Goal: Obtain resource: Download file/media

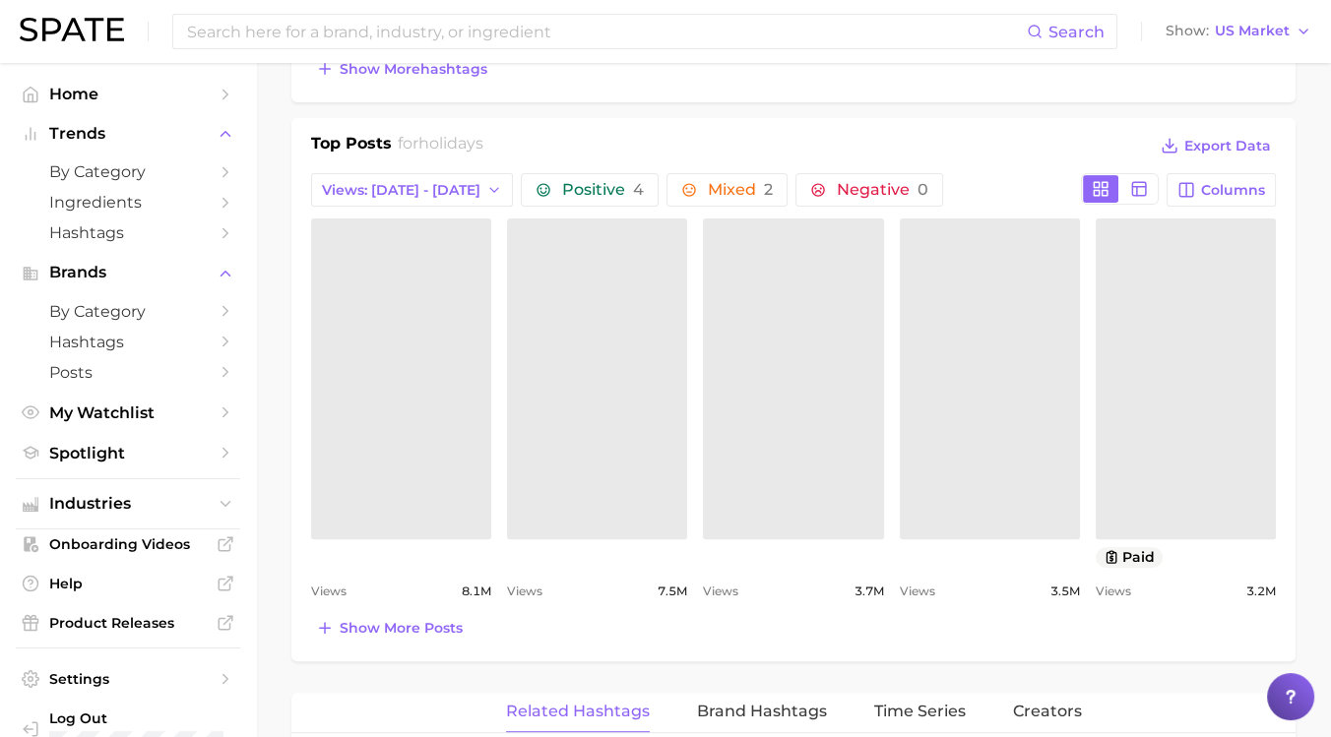
scroll to position [883, 0]
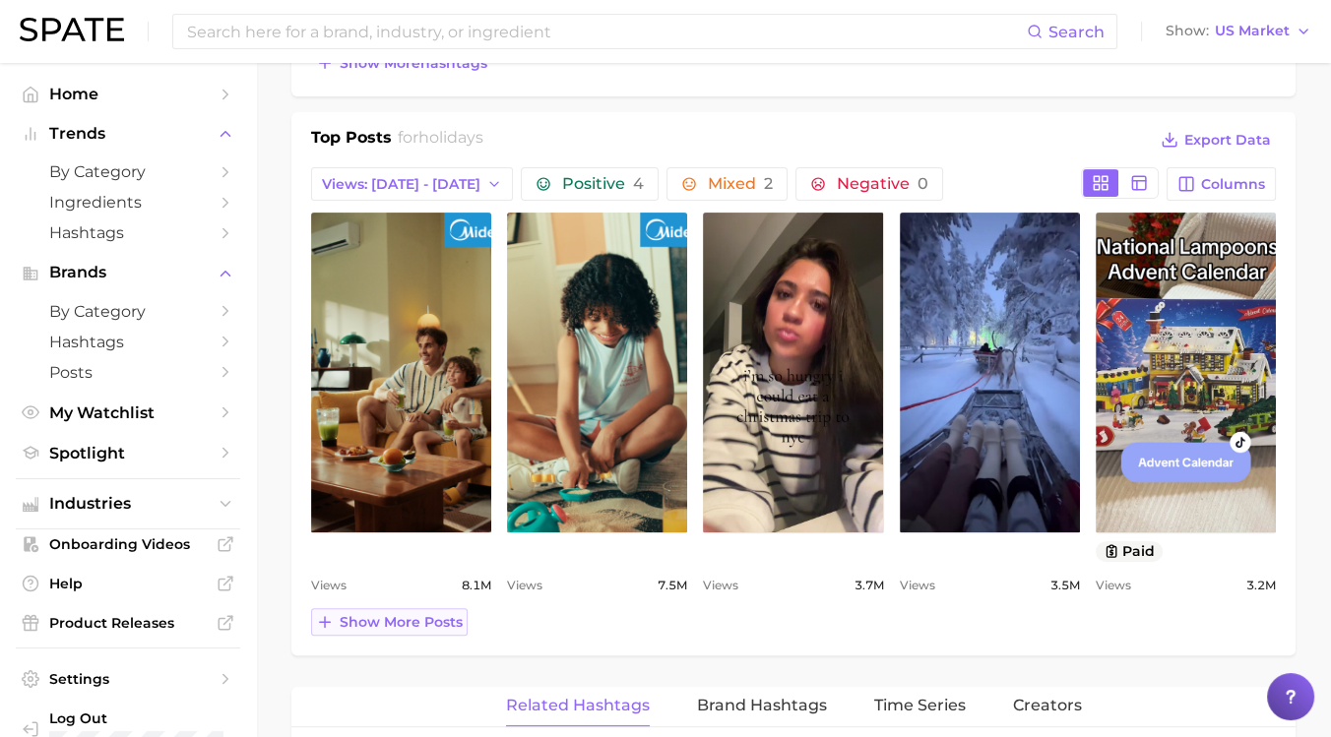
click at [379, 620] on span "Show more posts" at bounding box center [401, 622] width 123 height 17
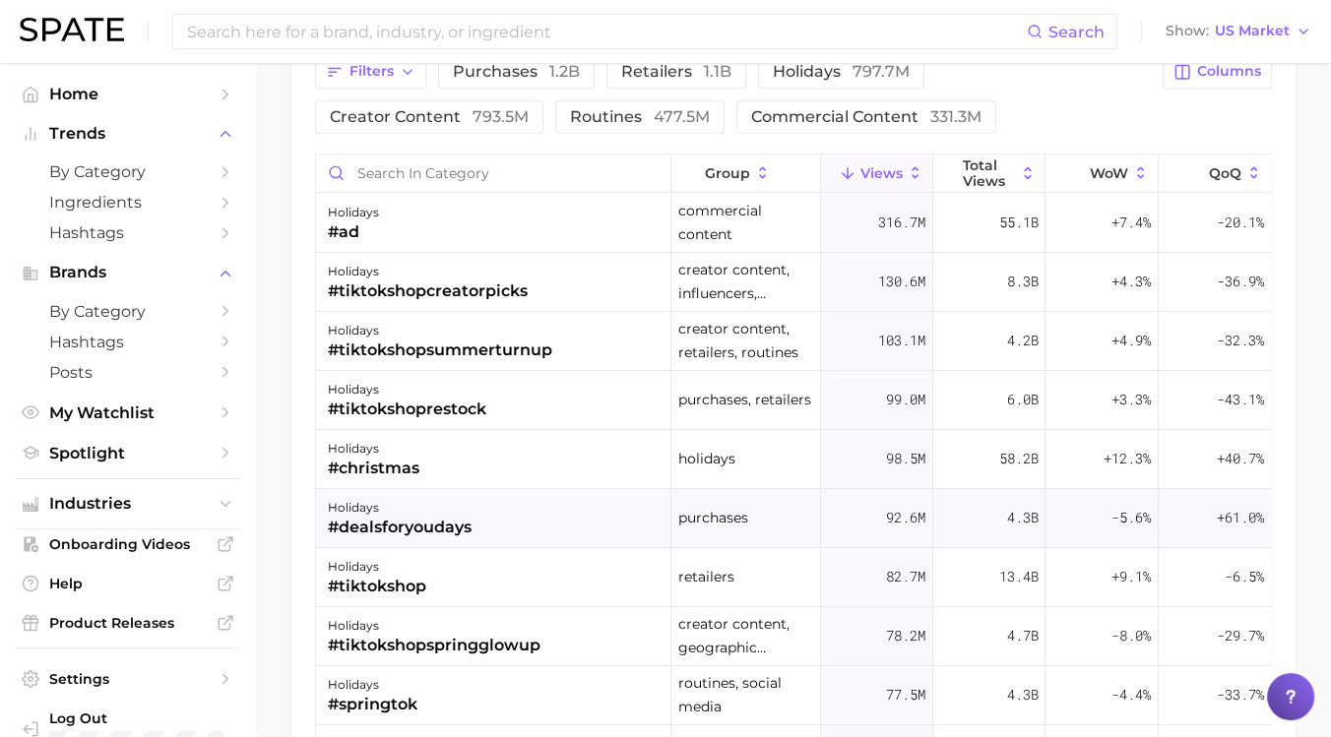
scroll to position [1755, 0]
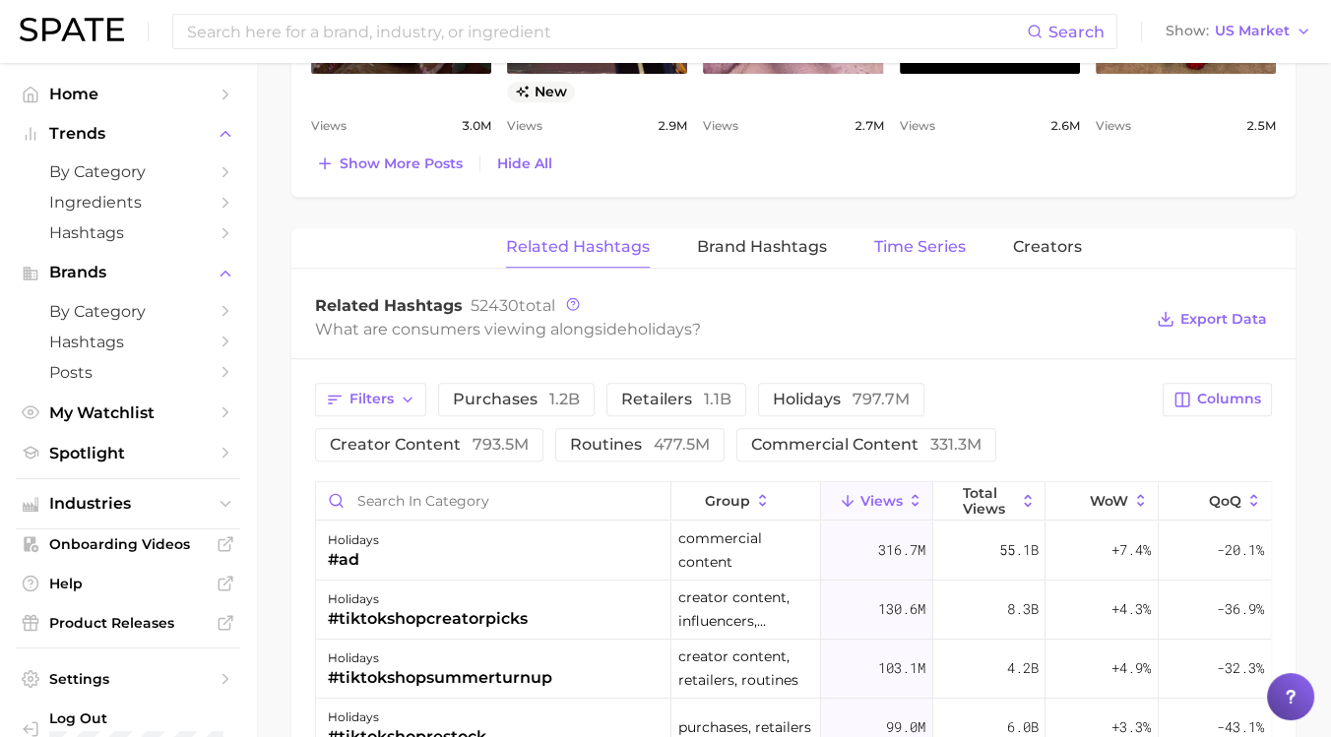
click at [917, 241] on span "Time Series" at bounding box center [920, 247] width 92 height 18
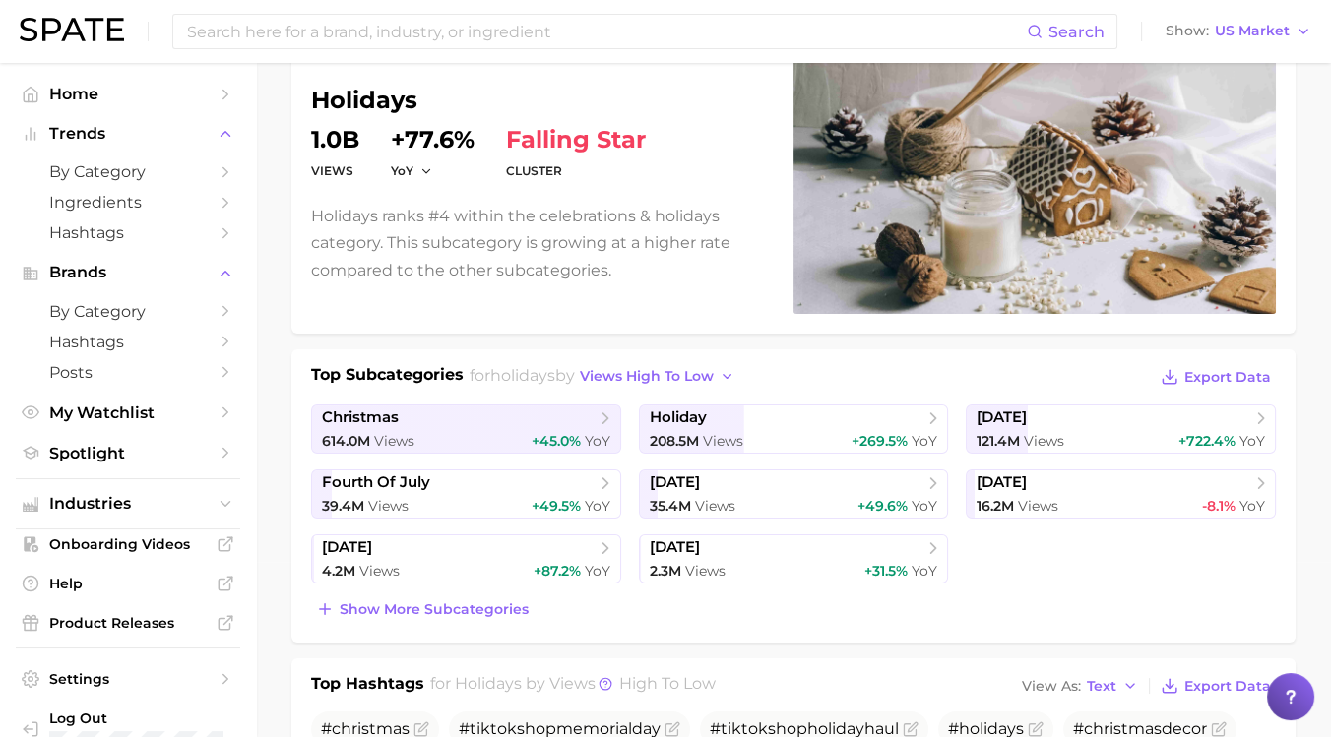
scroll to position [232, 0]
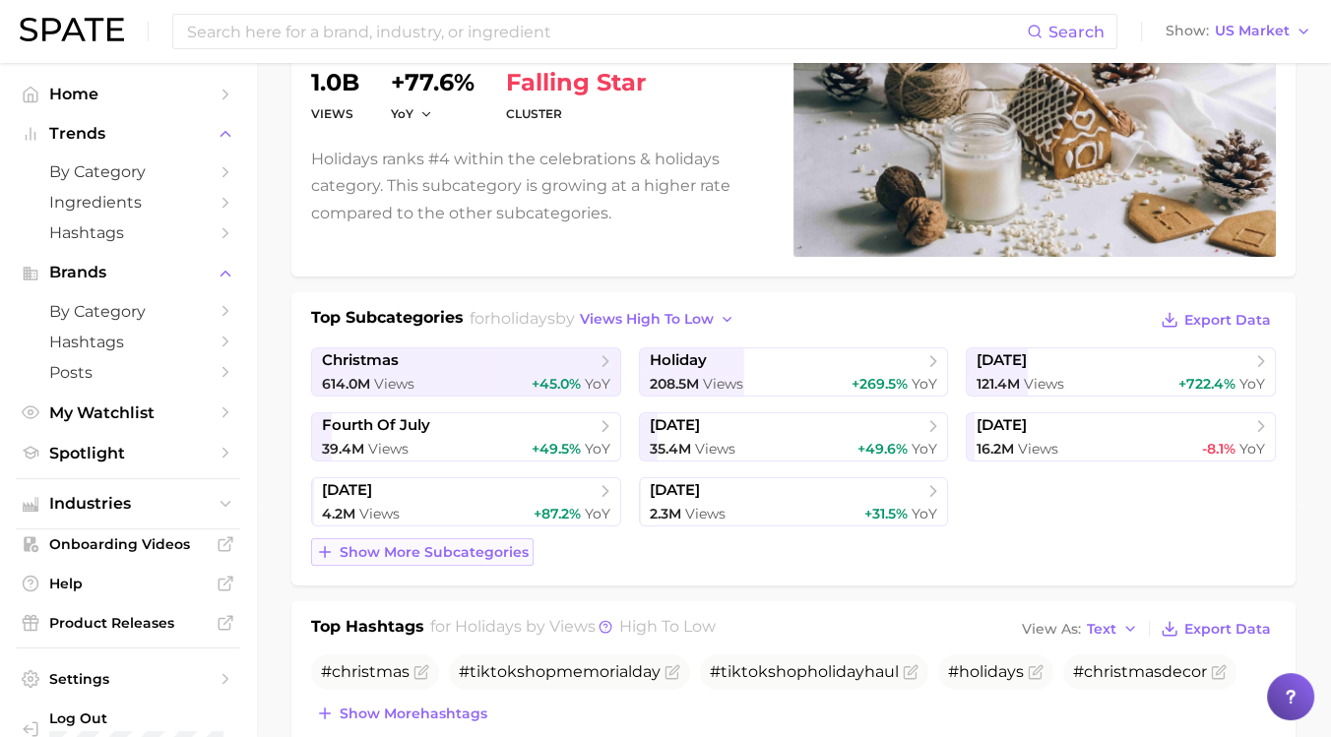
click at [349, 548] on span "Show more subcategories" at bounding box center [434, 552] width 189 height 17
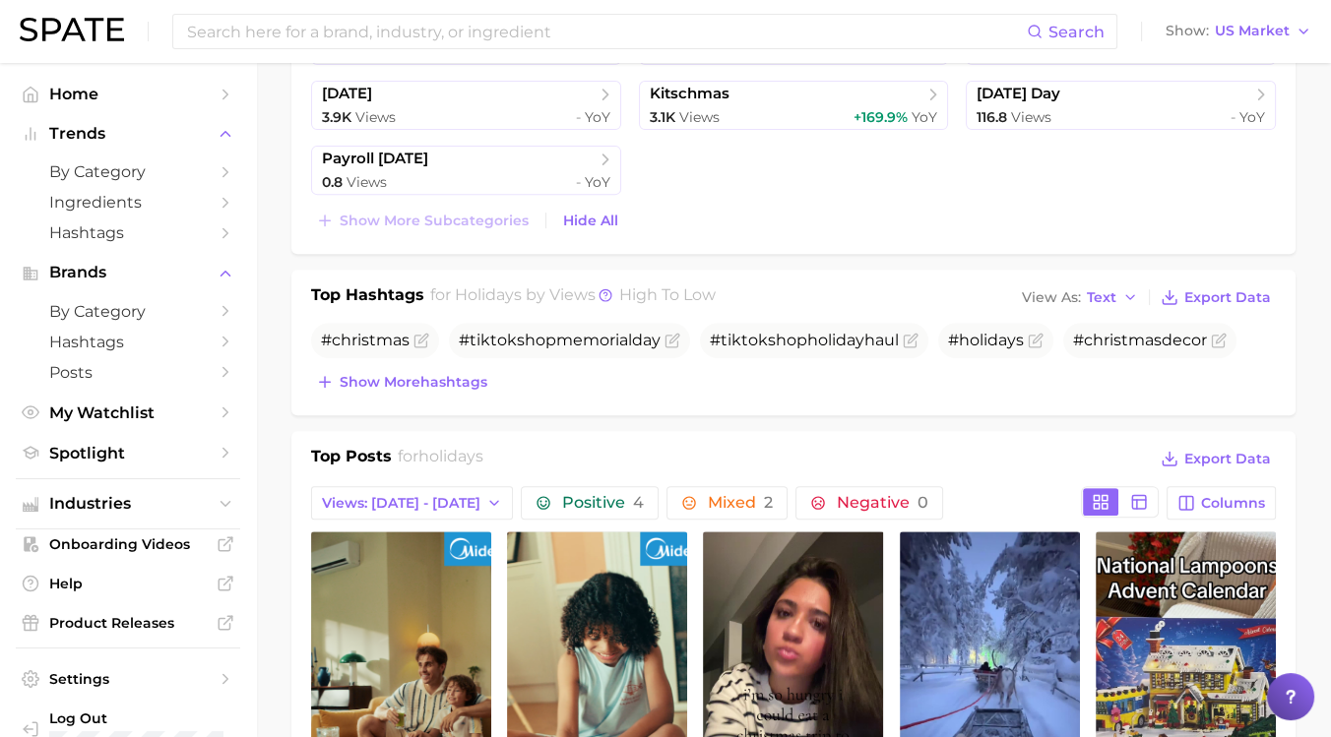
scroll to position [974, 0]
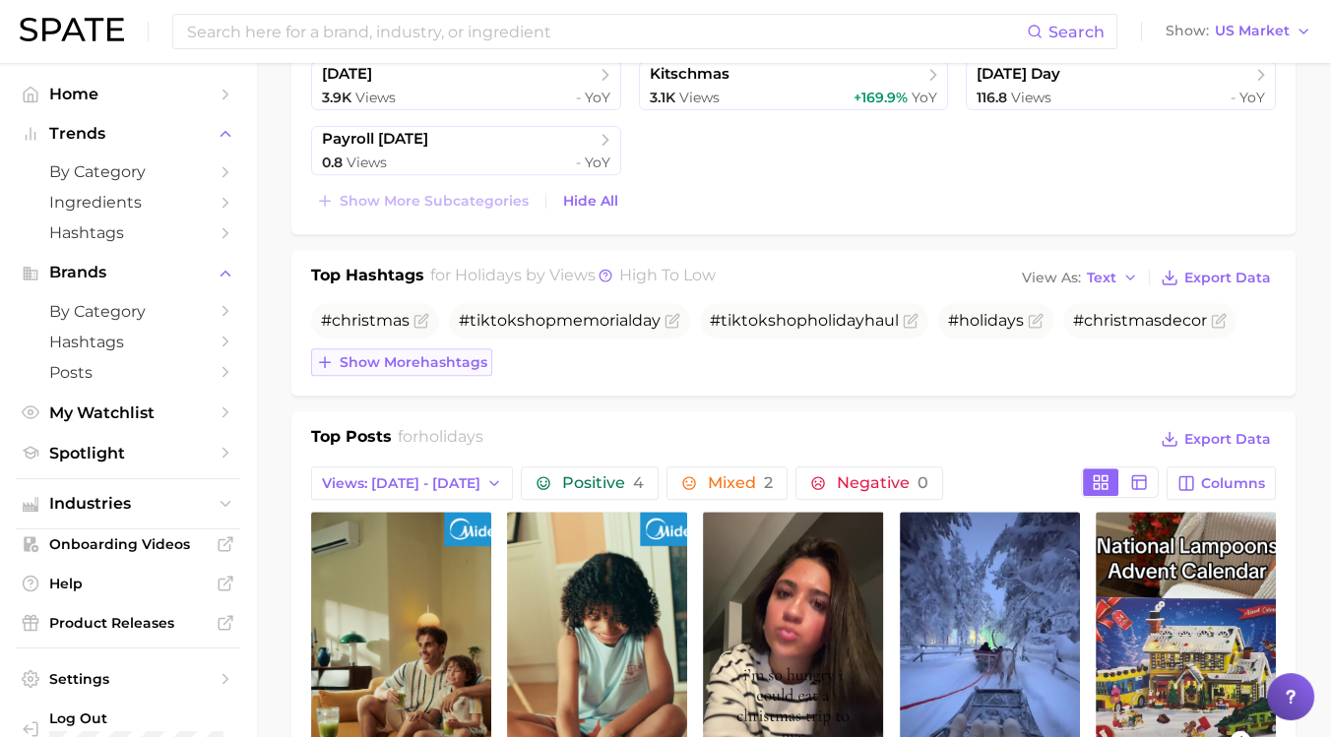
click at [393, 366] on button "Show more hashtags" at bounding box center [401, 363] width 181 height 28
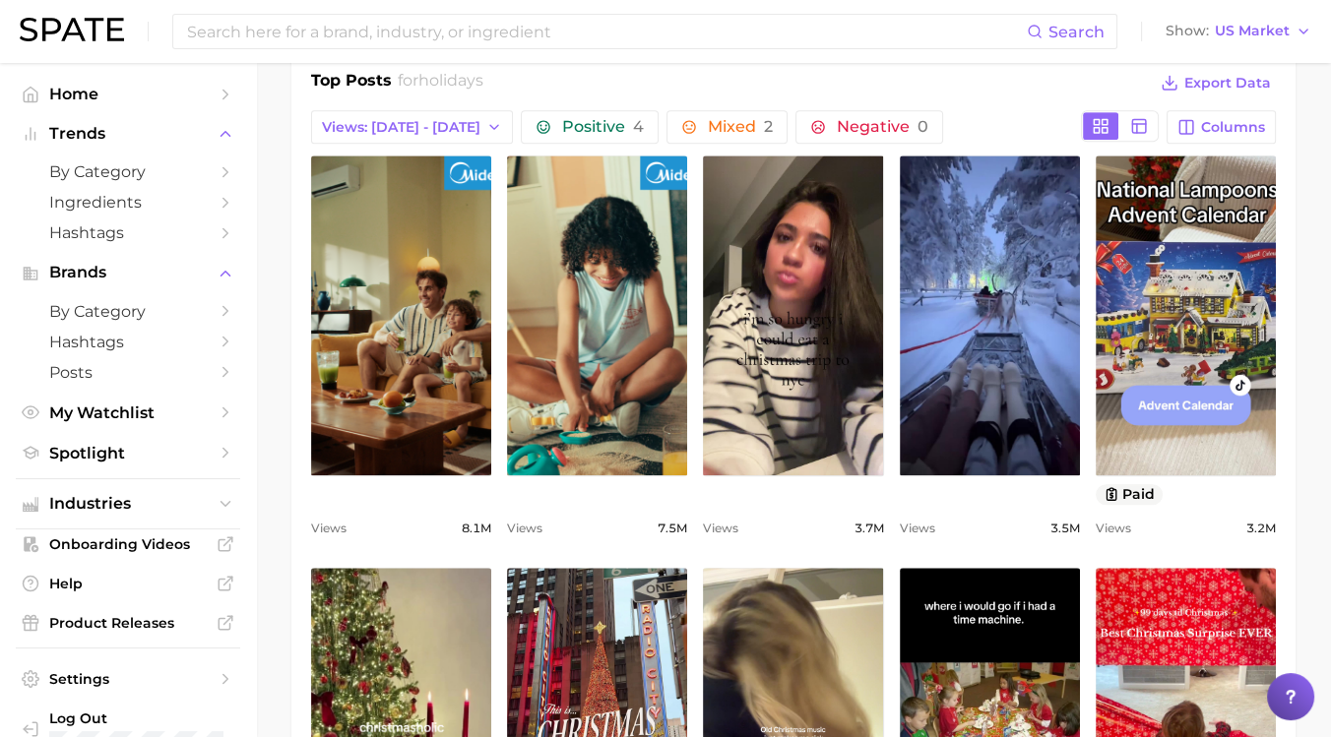
scroll to position [1297, 0]
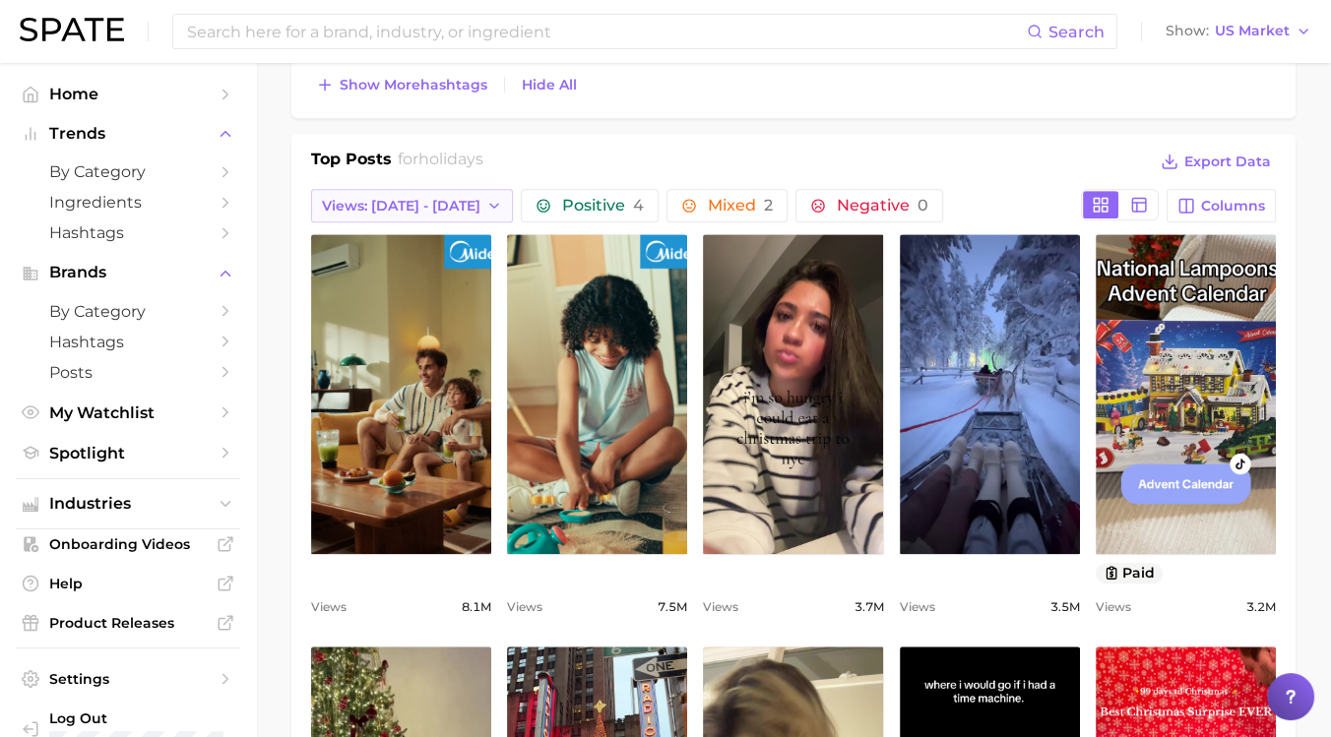
click at [376, 198] on span "Views: [DATE] - [DATE]" at bounding box center [401, 206] width 159 height 17
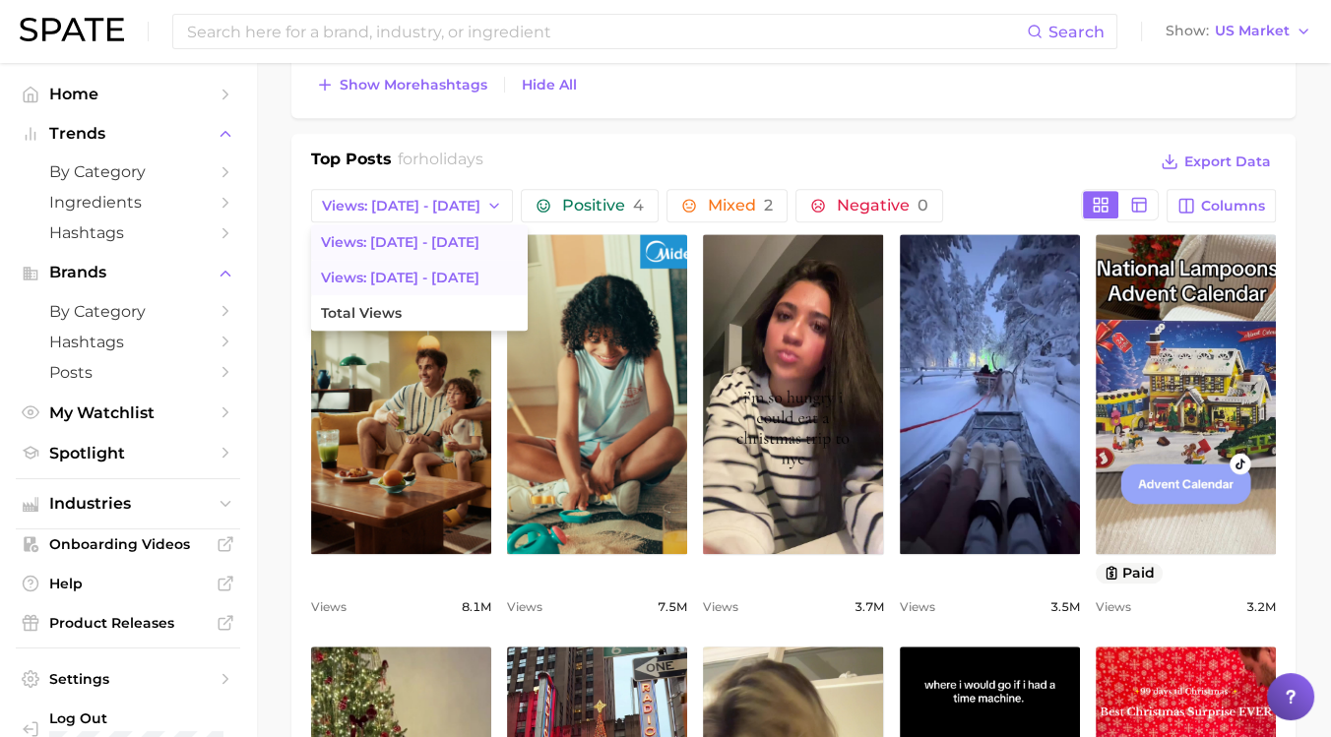
click at [419, 270] on span "Views: [DATE] - [DATE]" at bounding box center [400, 278] width 159 height 17
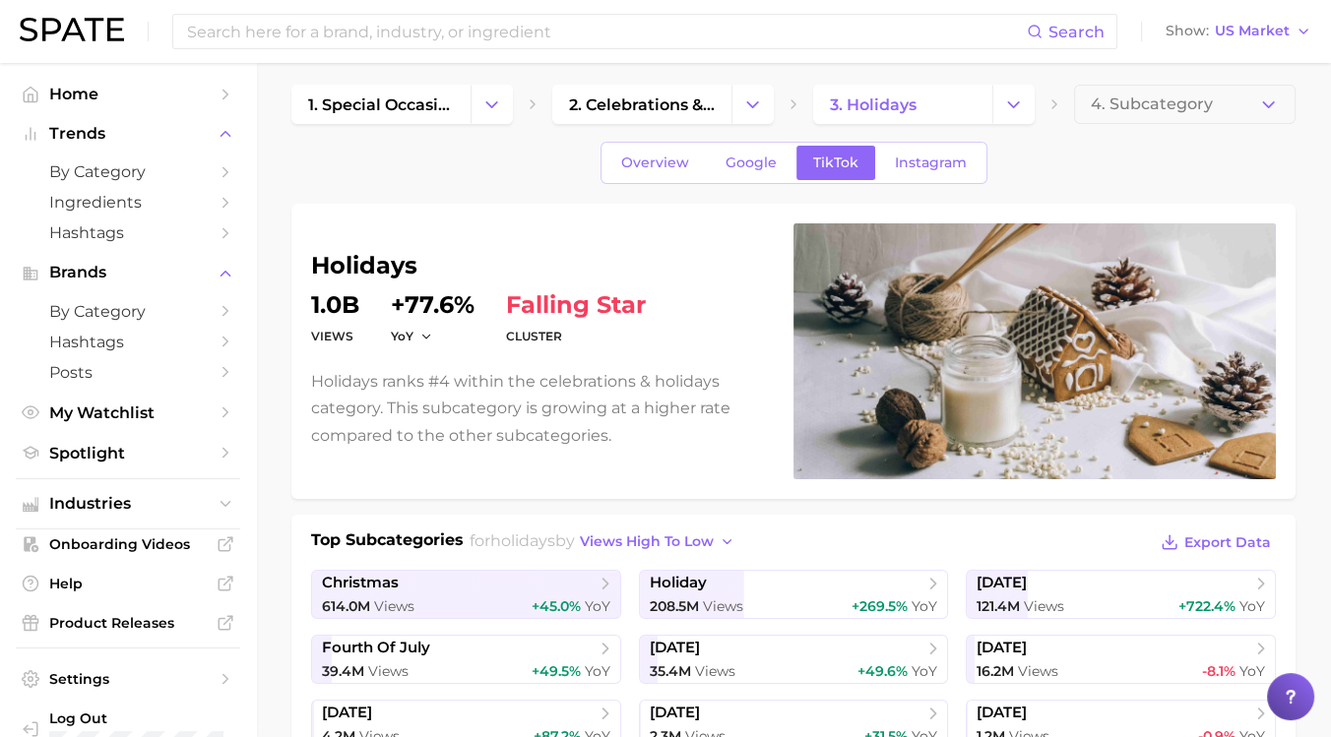
scroll to position [0, 0]
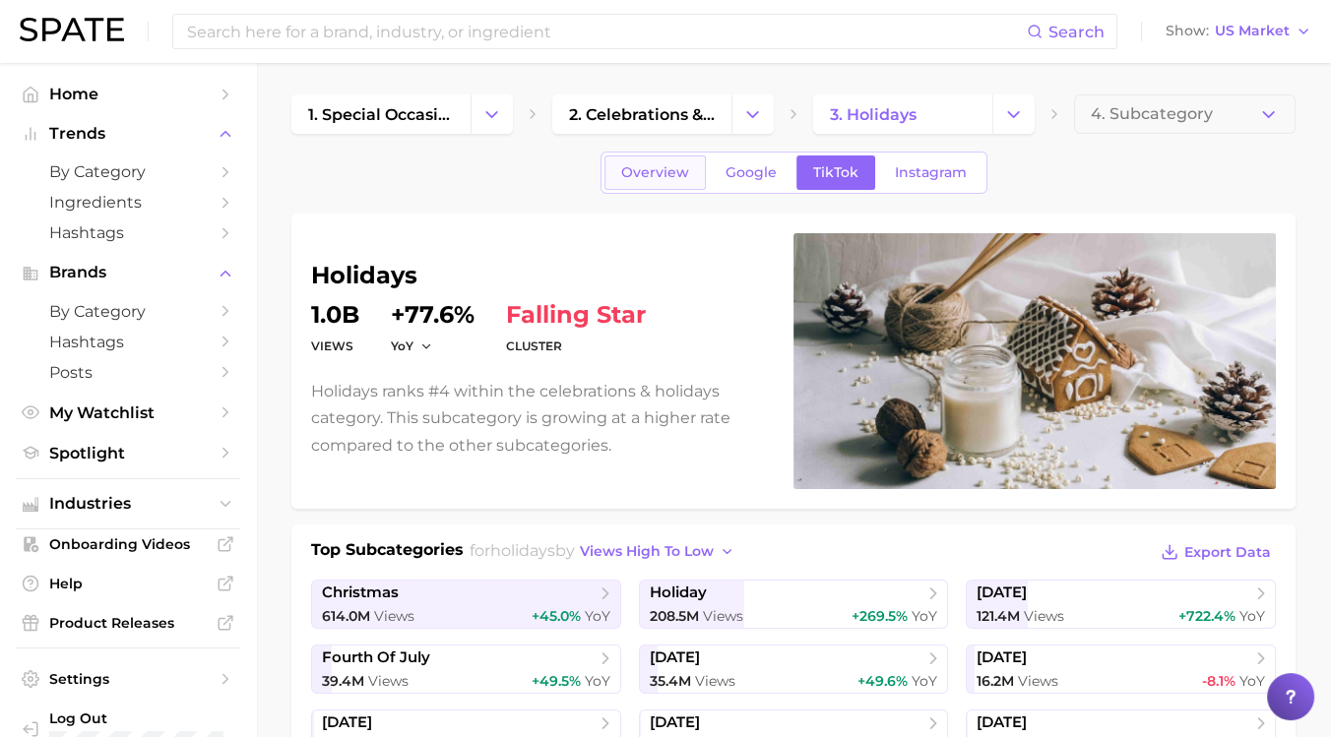
click at [667, 171] on span "Overview" at bounding box center [655, 172] width 68 height 17
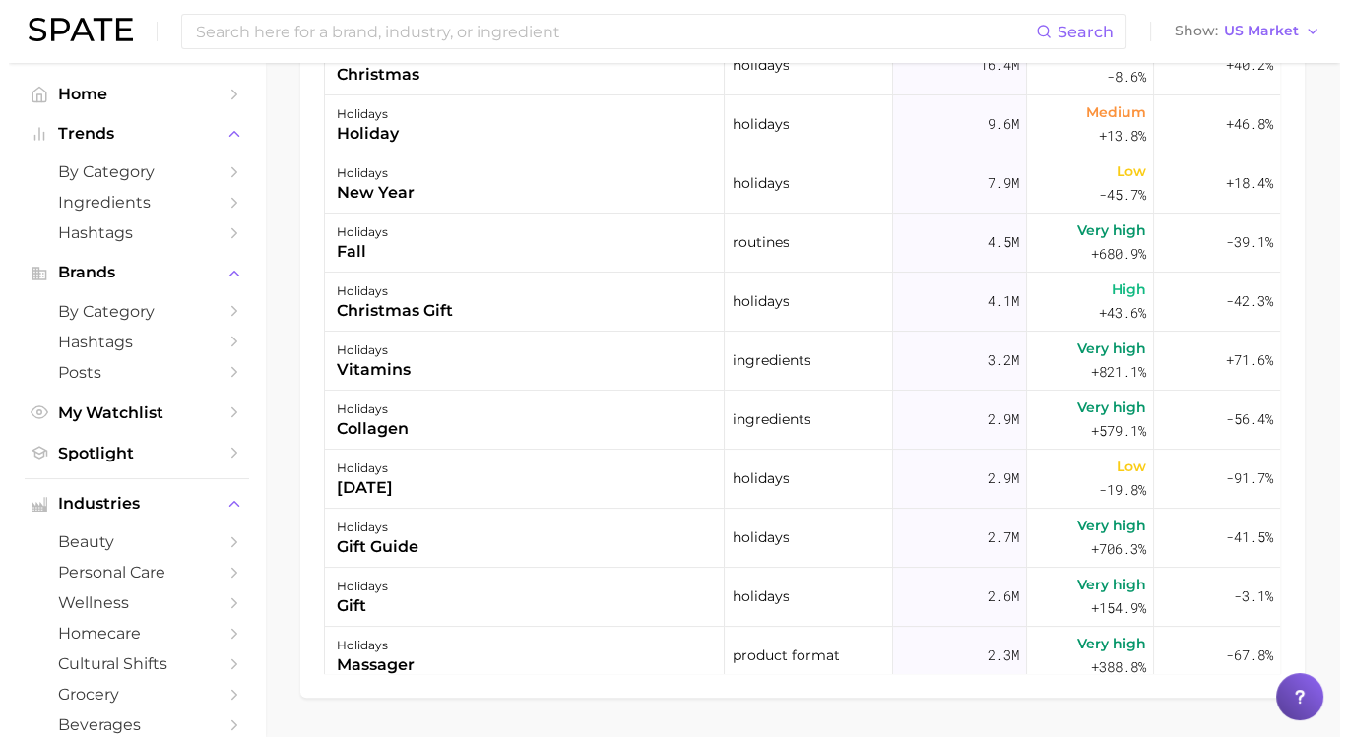
scroll to position [1221, 0]
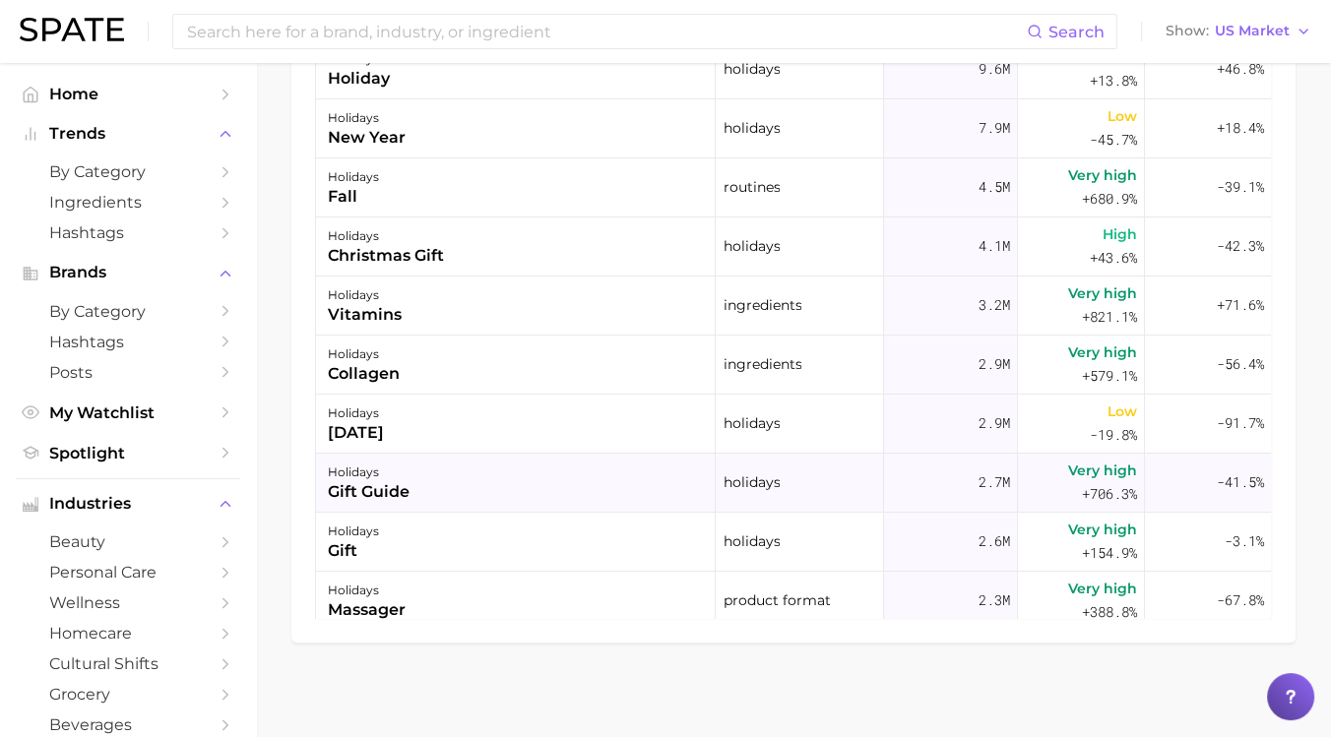
click at [533, 471] on div "holidays gift guide" at bounding box center [516, 483] width 400 height 59
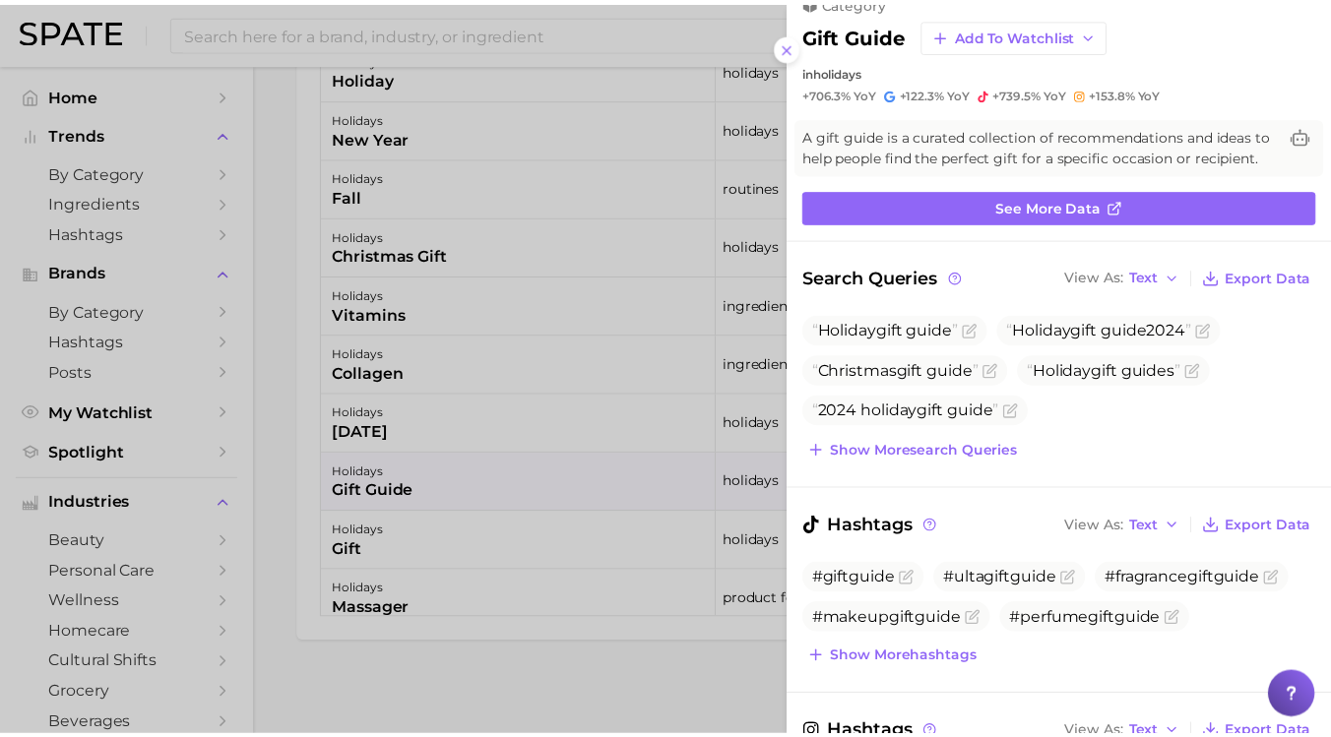
scroll to position [0, 0]
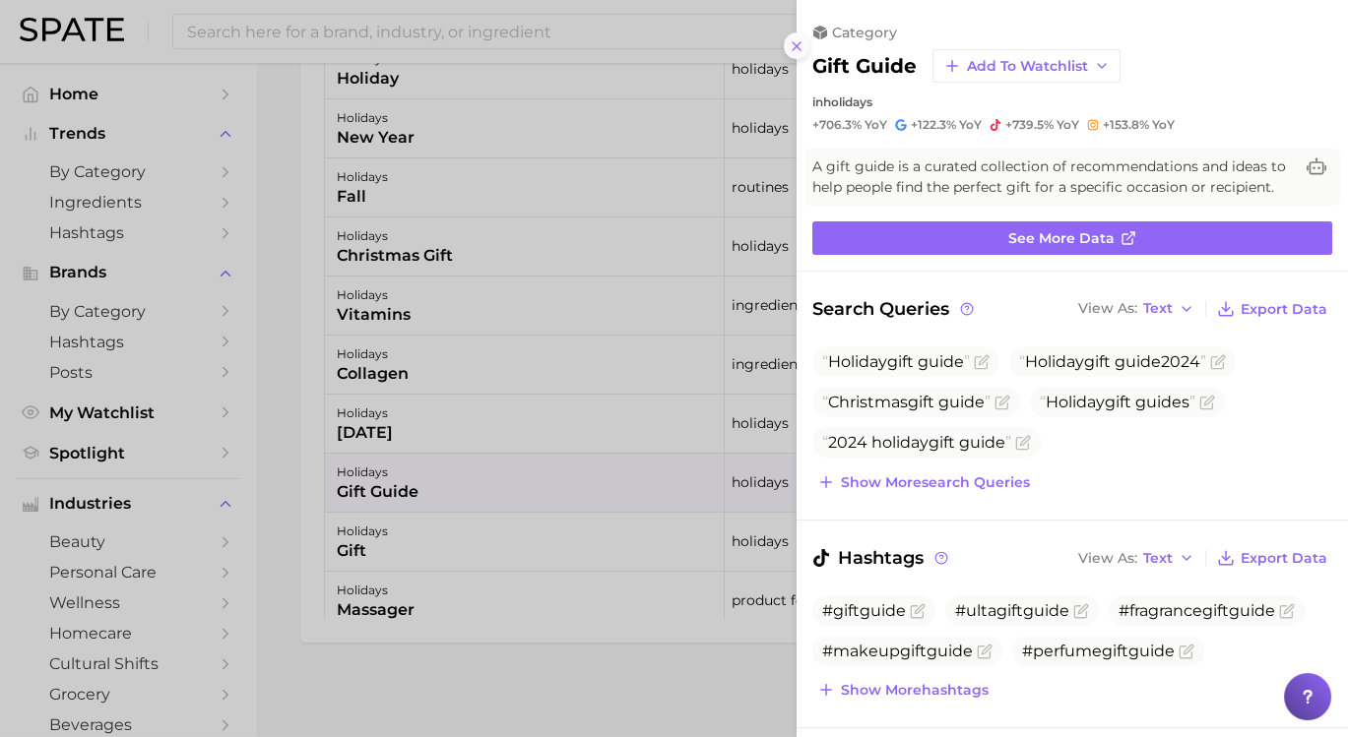
click at [796, 47] on icon at bounding box center [797, 46] width 16 height 16
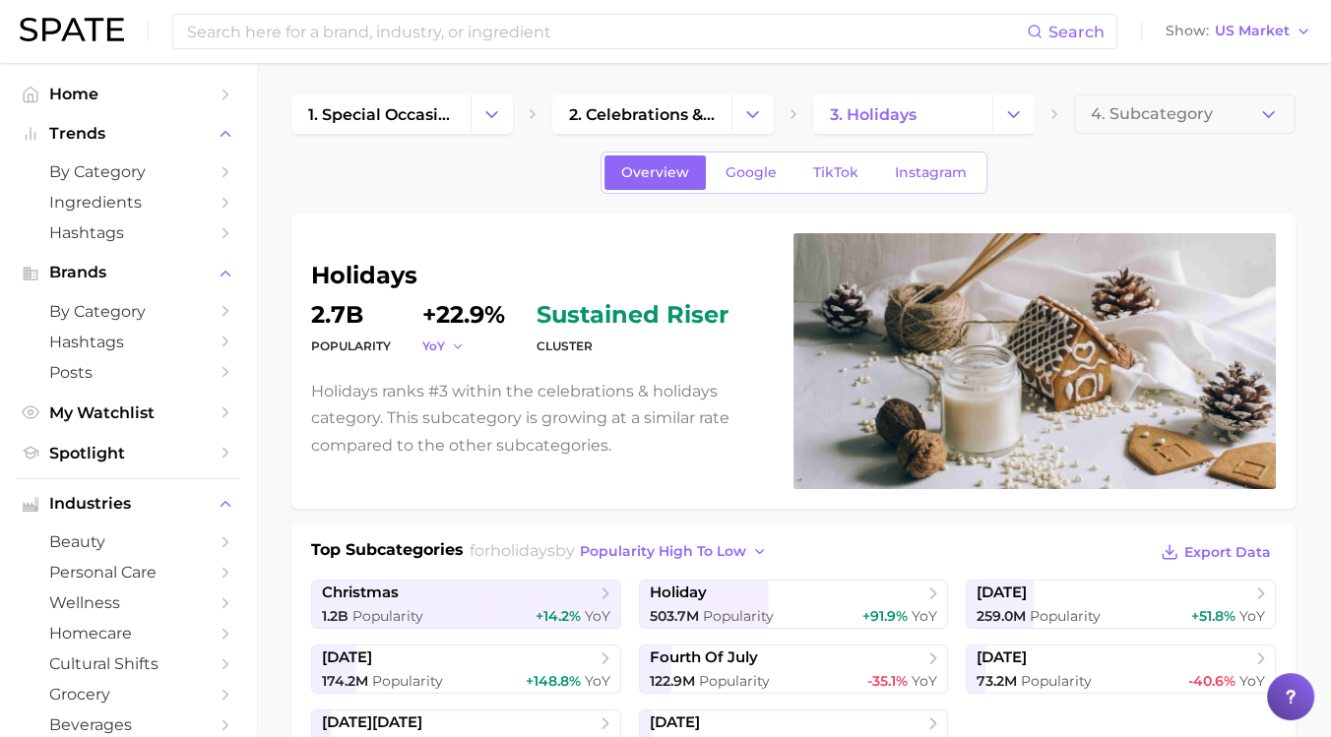
click at [456, 340] on button "YoY" at bounding box center [443, 346] width 42 height 17
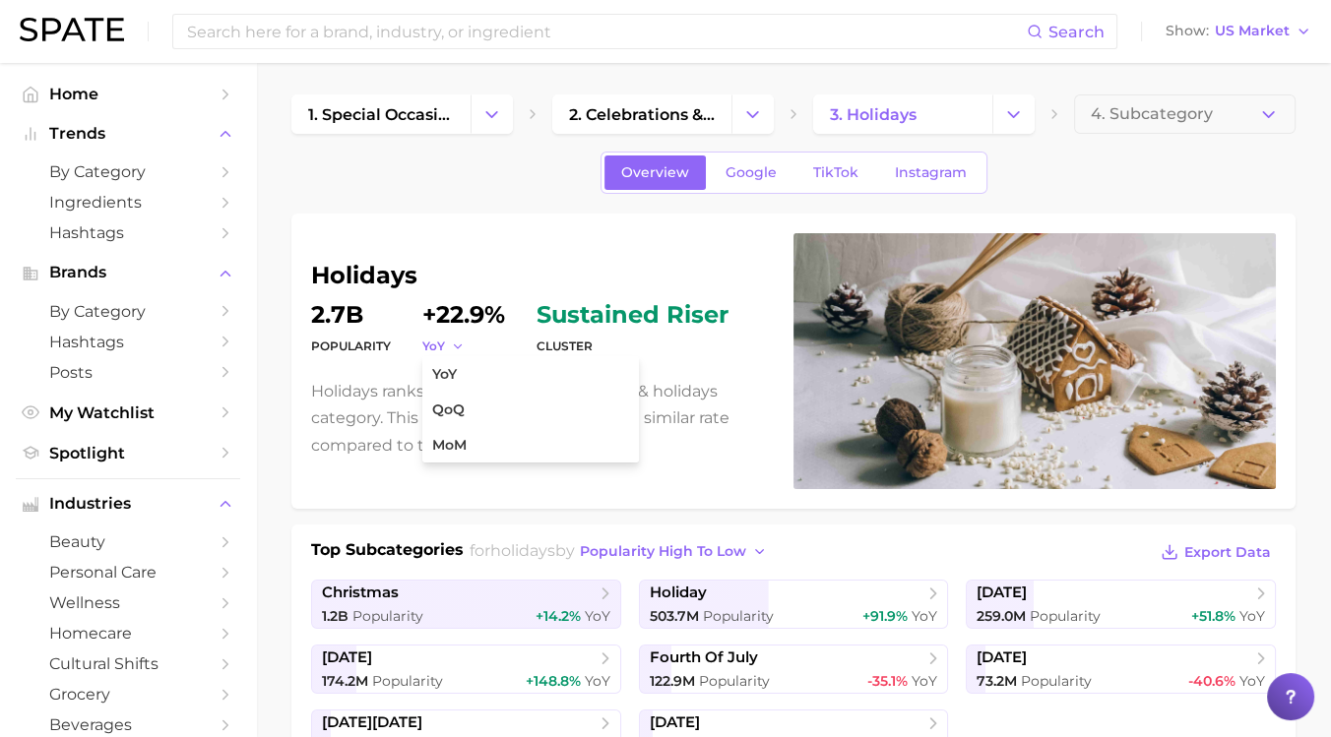
click at [452, 343] on icon "button" at bounding box center [458, 347] width 14 height 14
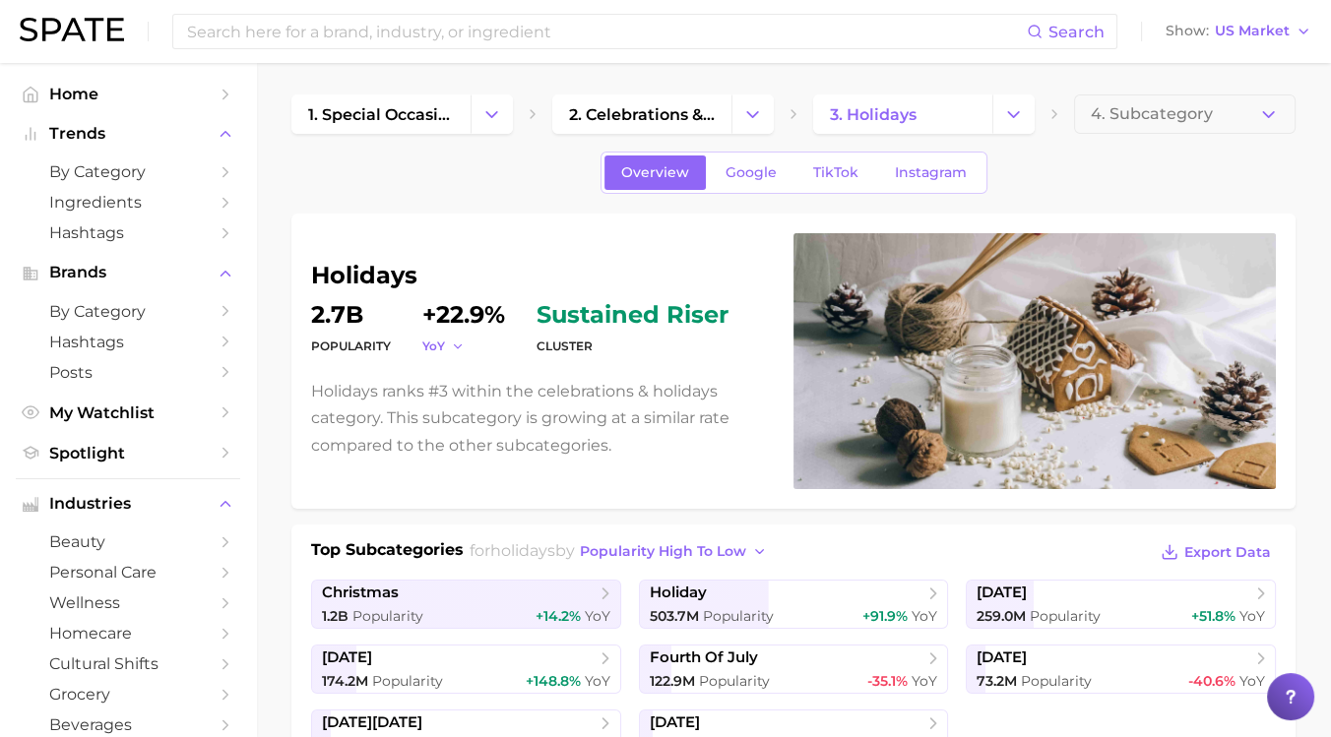
click at [452, 343] on icon "button" at bounding box center [458, 347] width 14 height 14
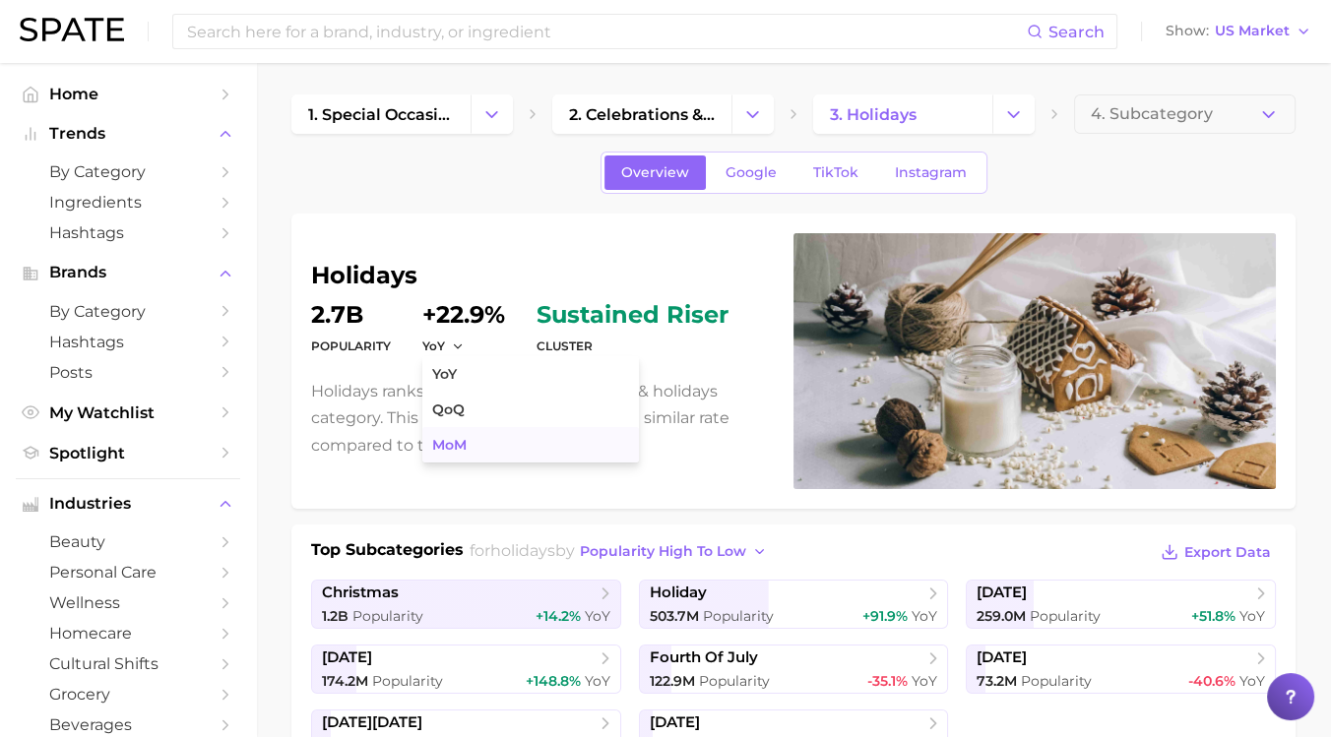
click at [466, 439] on span "MoM" at bounding box center [449, 445] width 34 height 17
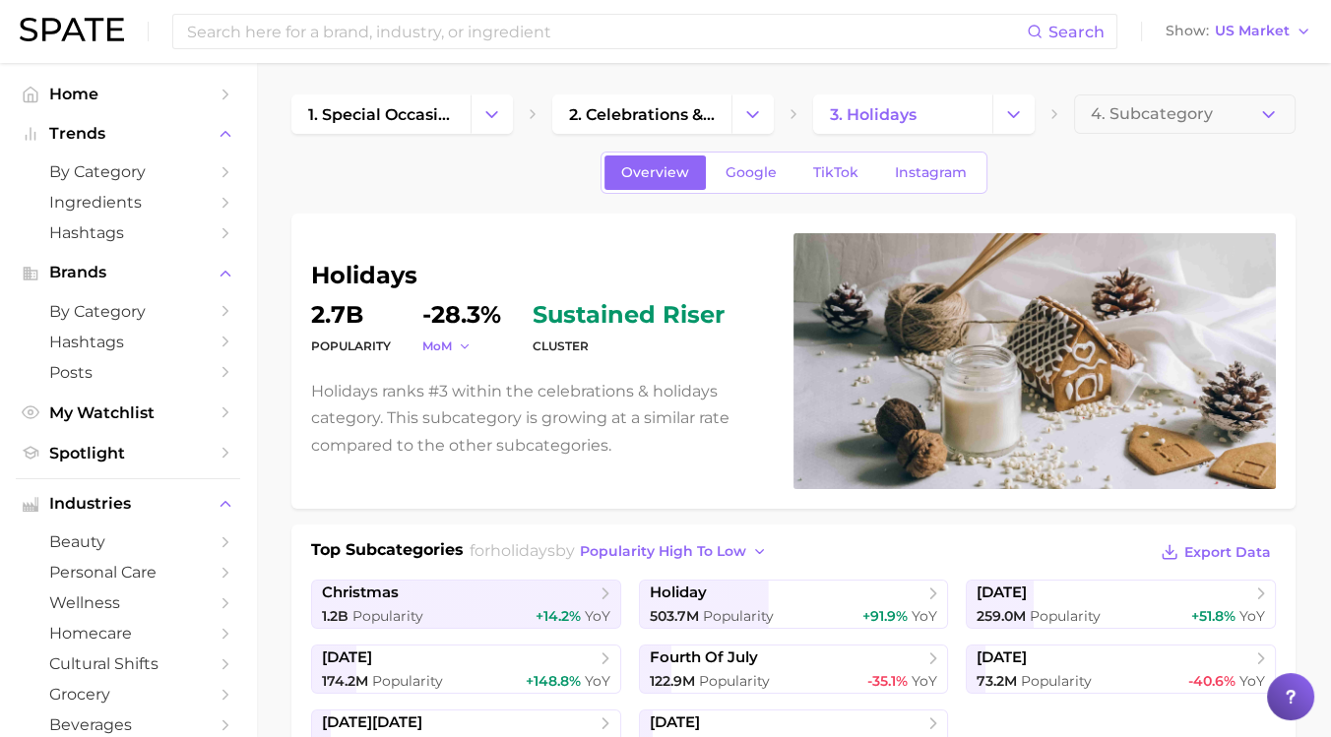
click at [460, 346] on icon "button" at bounding box center [465, 347] width 14 height 14
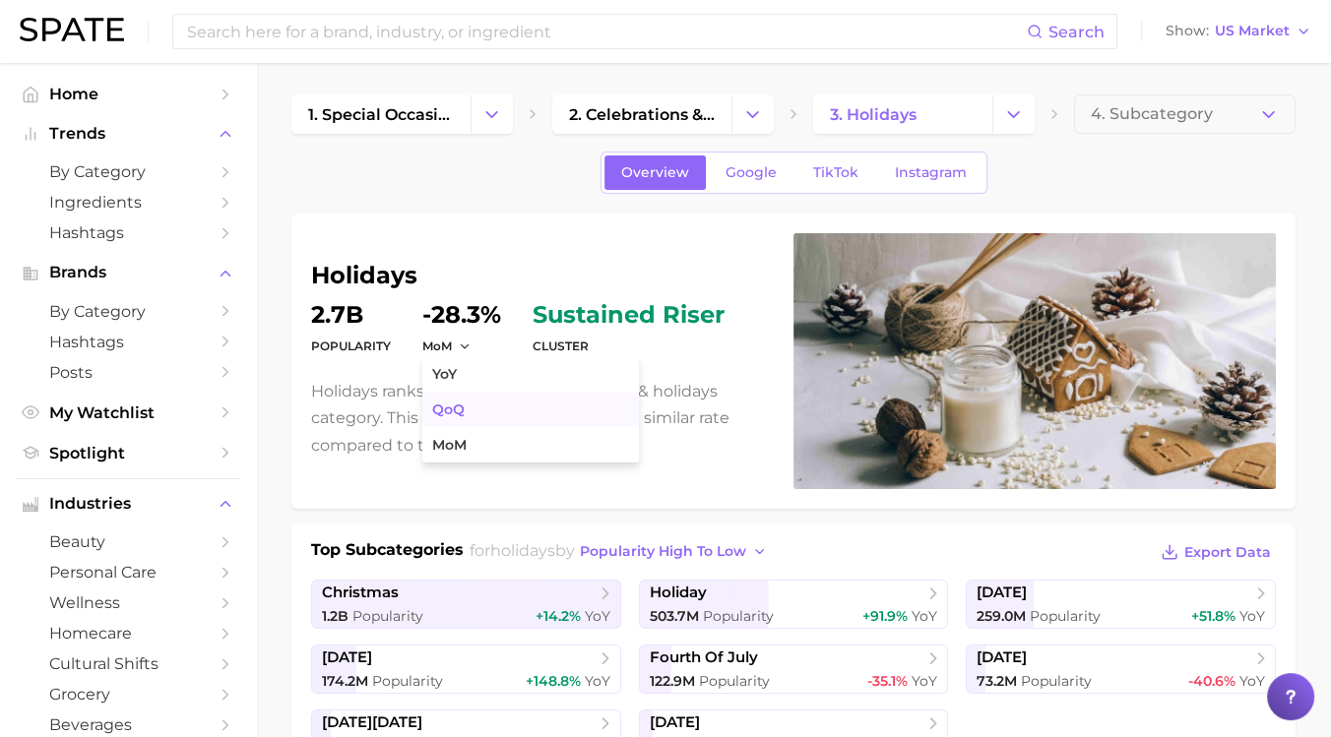
click at [466, 408] on button "QoQ" at bounding box center [530, 409] width 217 height 35
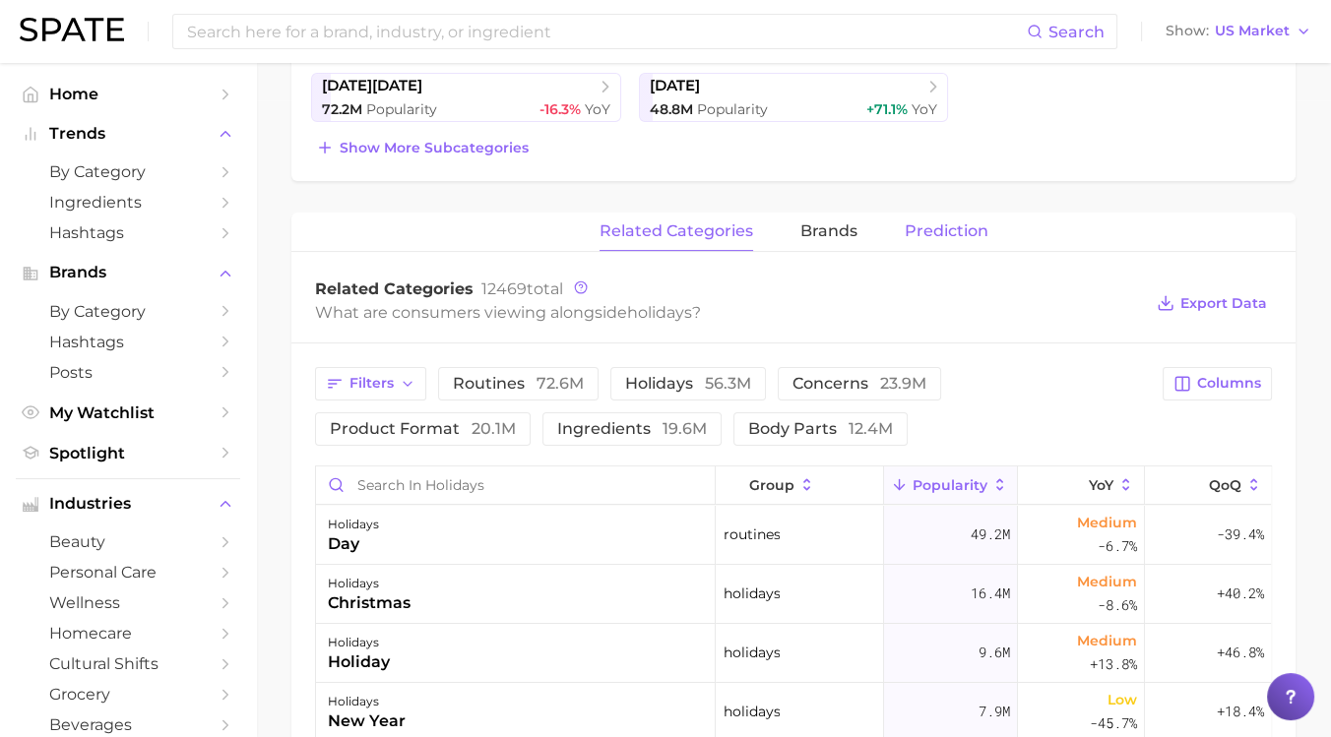
scroll to position [656, 0]
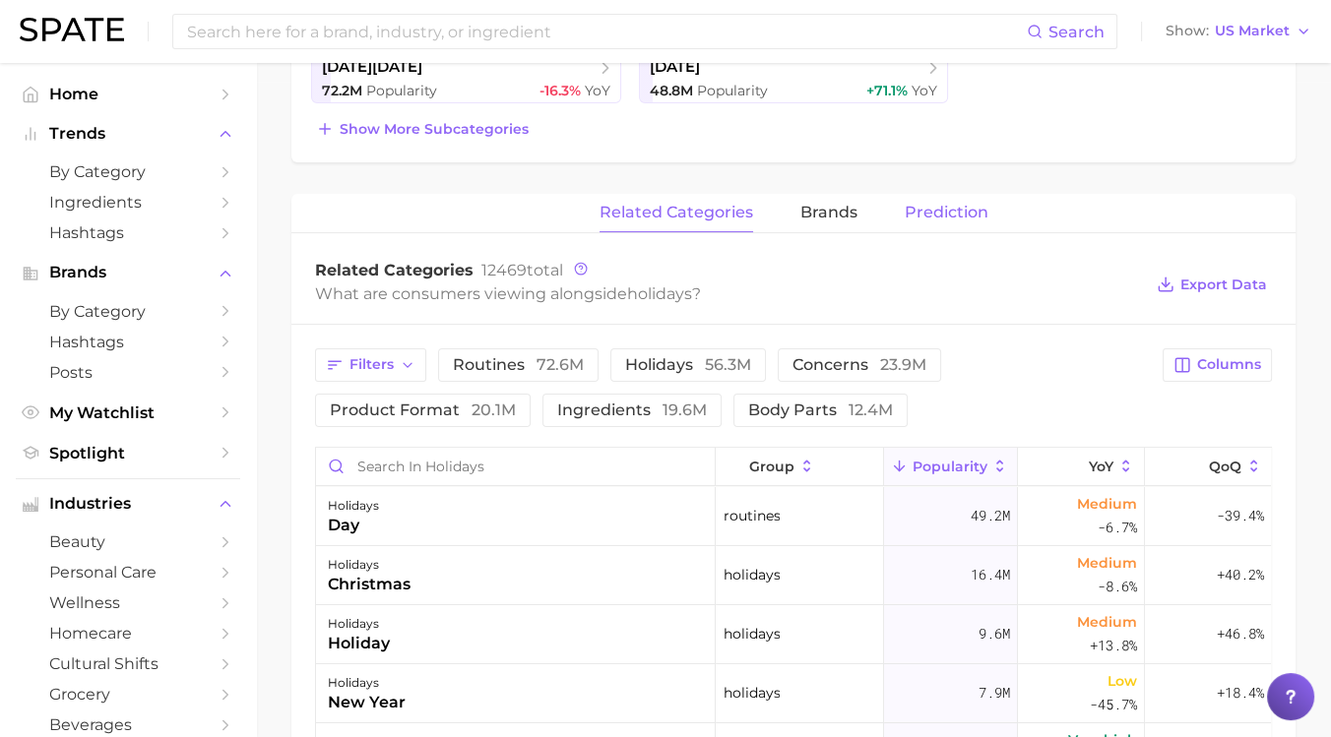
click at [942, 214] on span "Prediction" at bounding box center [947, 213] width 84 height 18
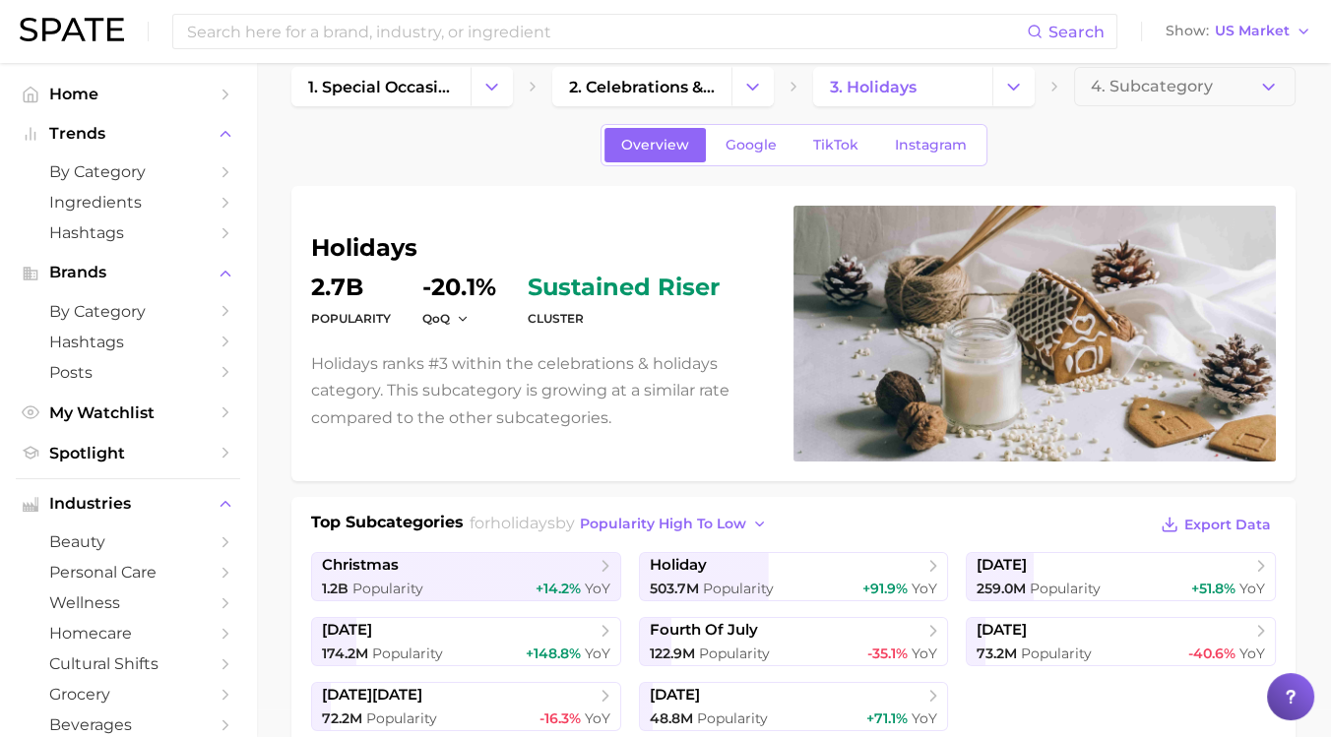
scroll to position [0, 0]
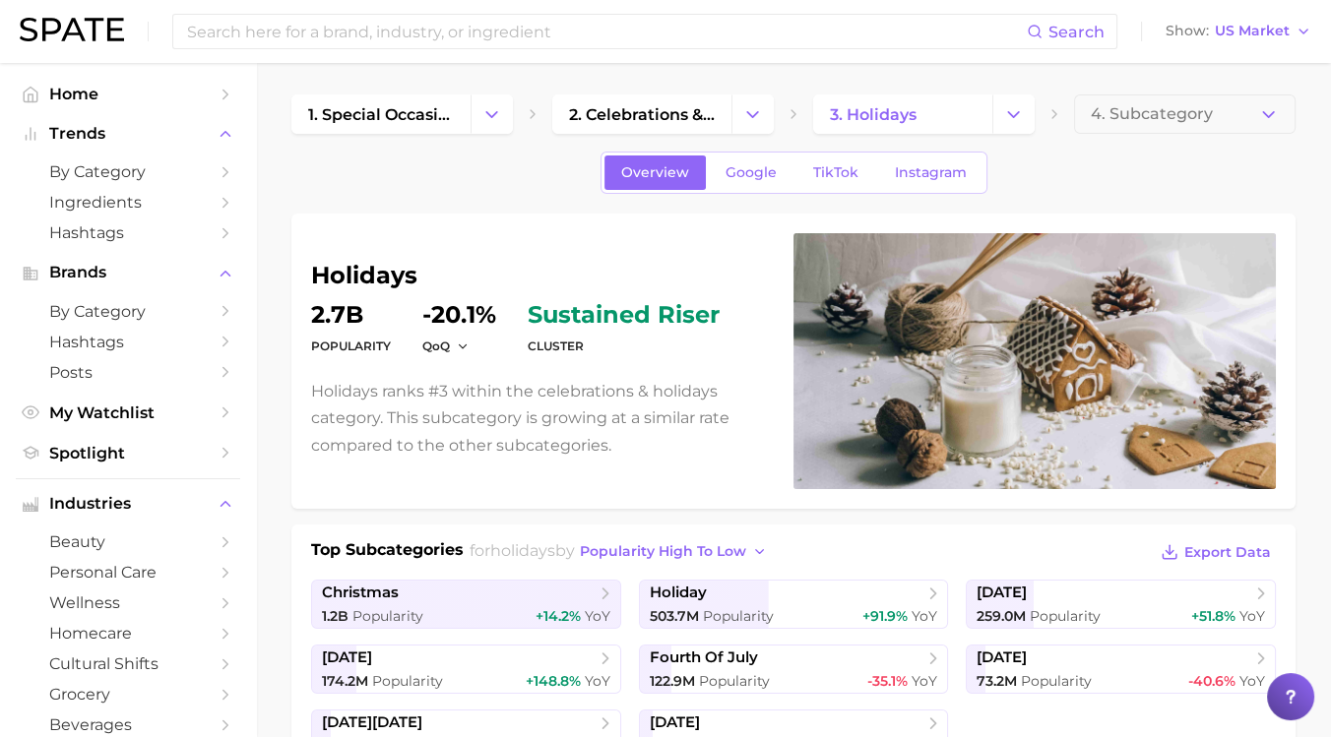
click at [543, 182] on div "Overview Google TikTok Instagram" at bounding box center [793, 173] width 1004 height 42
click at [146, 244] on link "Hashtags" at bounding box center [128, 233] width 224 height 31
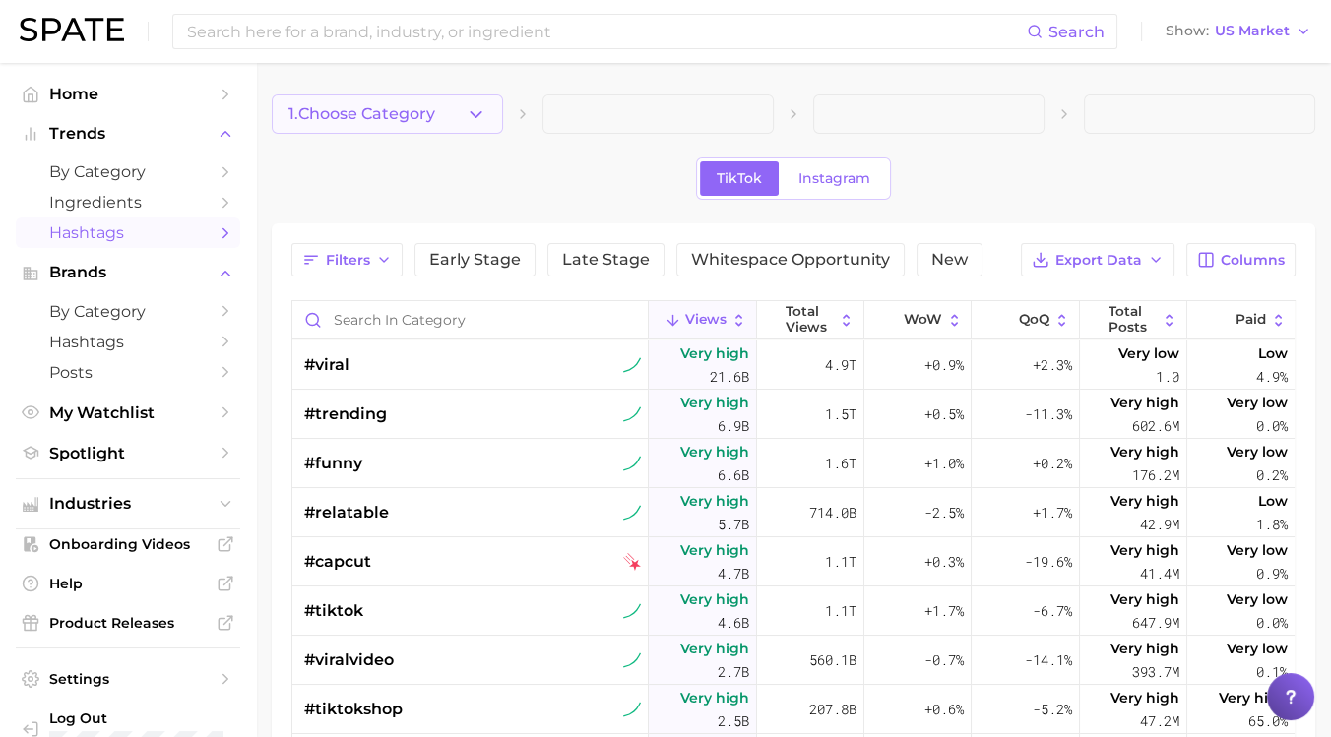
click at [420, 111] on span "1. Choose Category" at bounding box center [361, 114] width 147 height 18
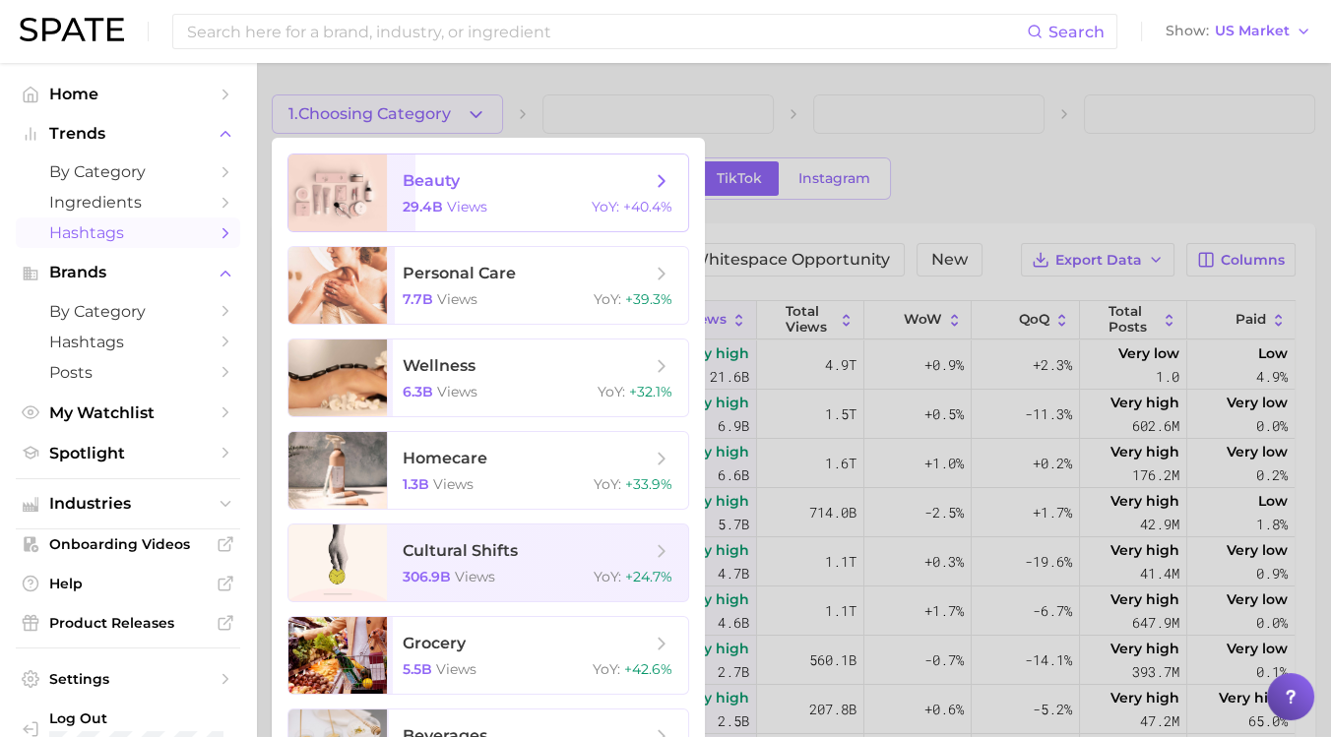
click at [457, 186] on span "beauty" at bounding box center [431, 180] width 57 height 19
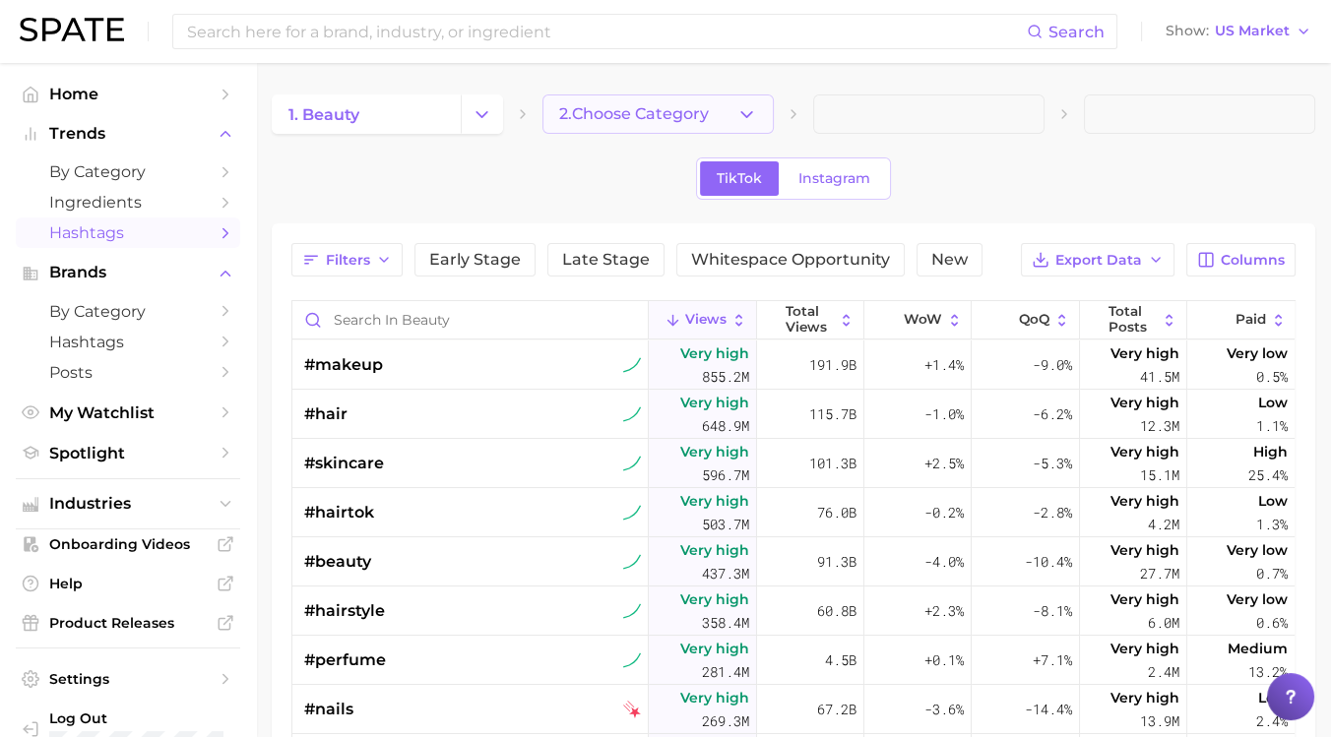
click at [680, 107] on span "2. Choose Category" at bounding box center [634, 114] width 150 height 18
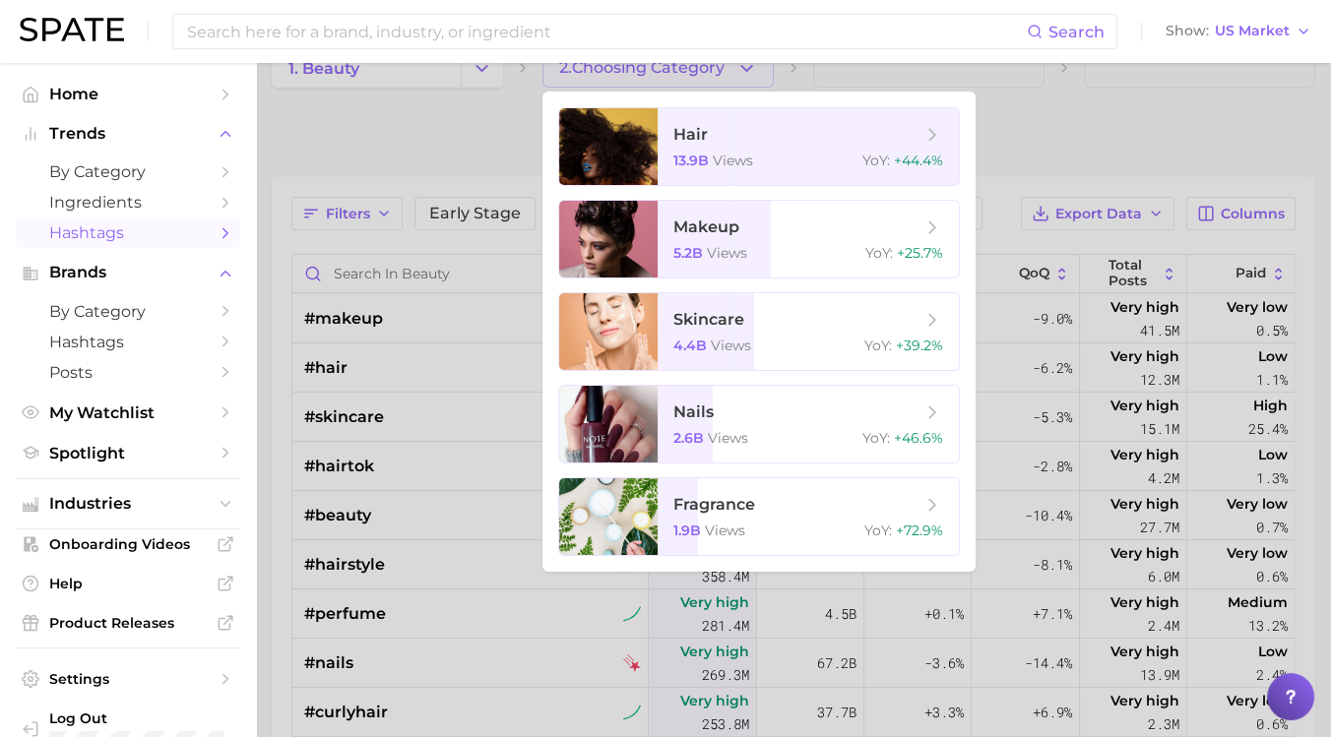
scroll to position [61, 0]
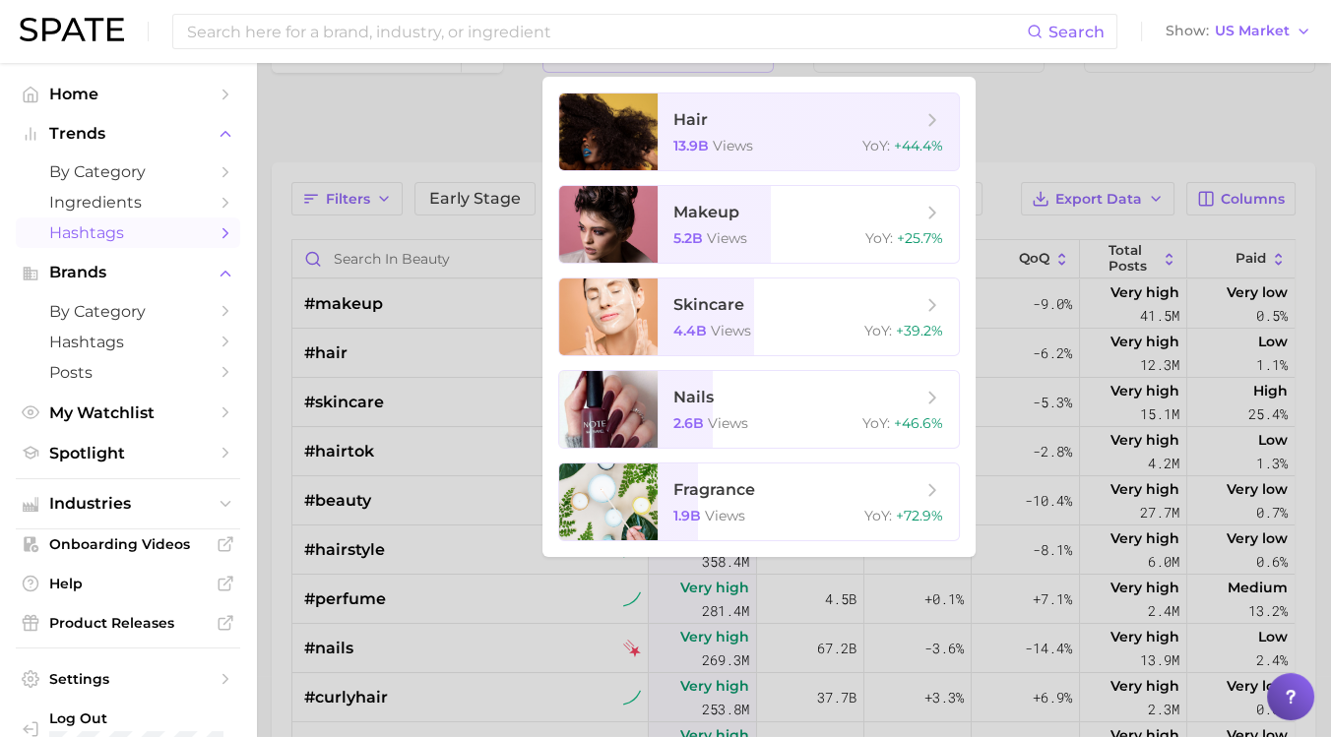
click at [431, 123] on div at bounding box center [665, 368] width 1331 height 737
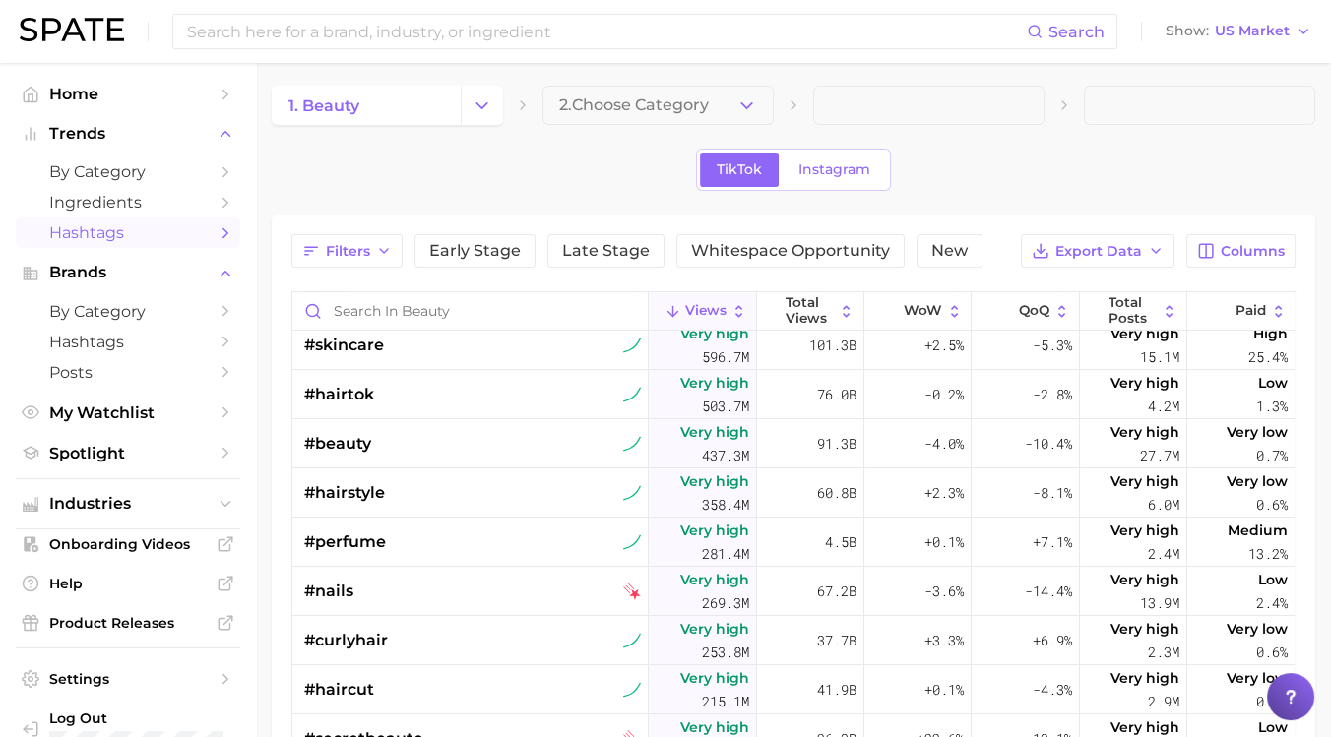
scroll to position [5, 0]
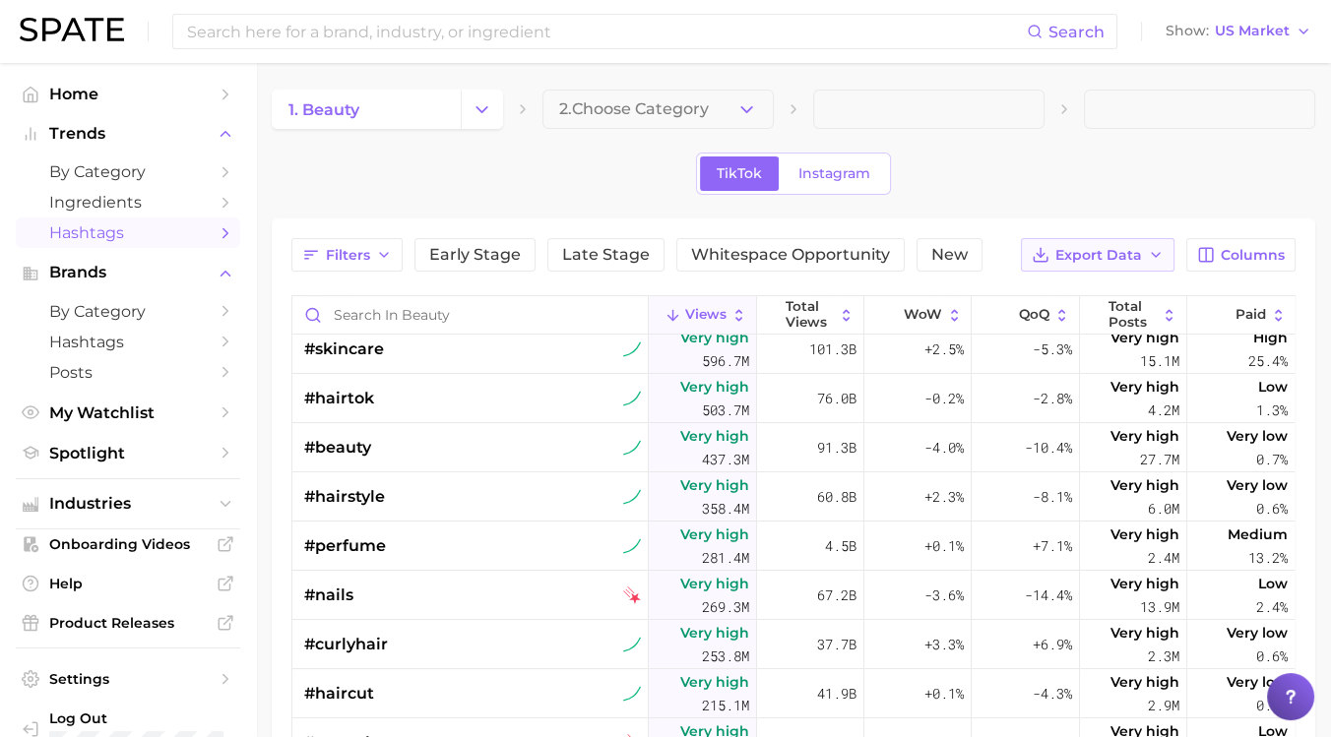
click at [1130, 254] on span "Export Data" at bounding box center [1098, 255] width 87 height 17
click at [1081, 278] on button "Table Data CSV" at bounding box center [1066, 291] width 217 height 35
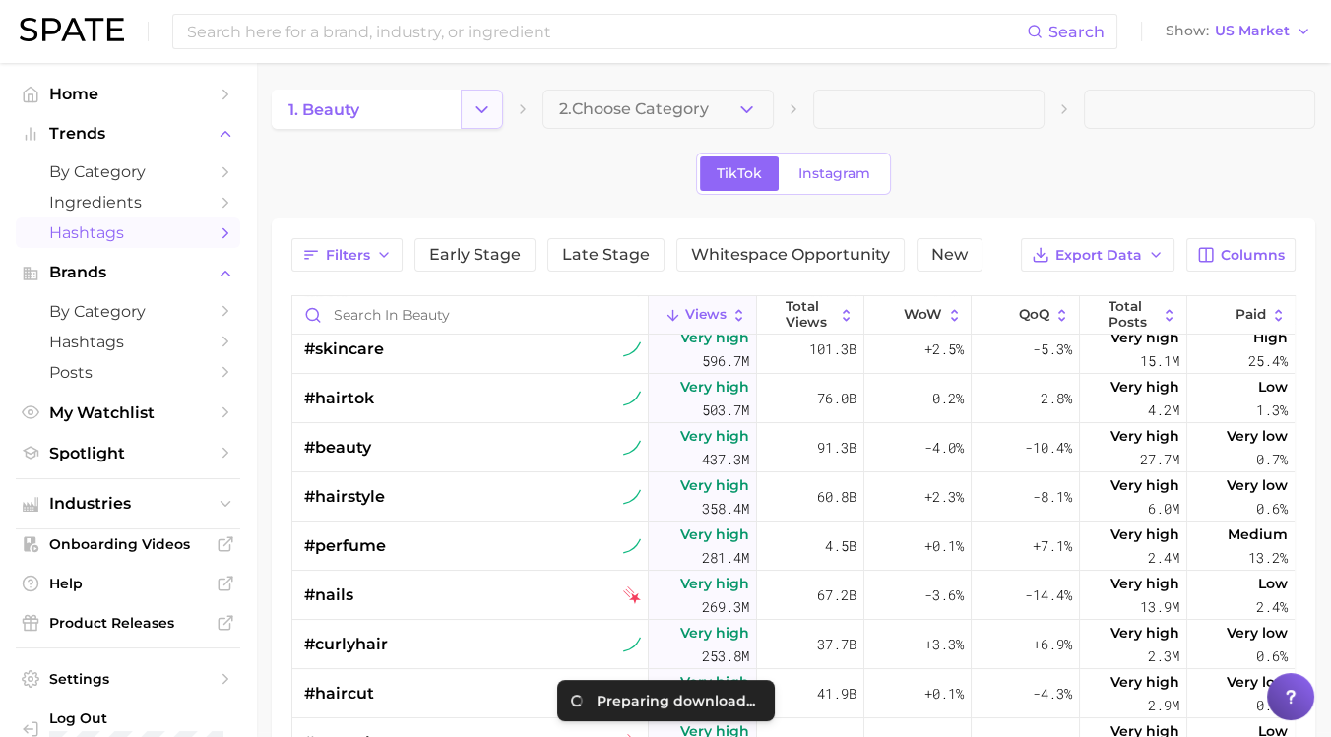
click at [496, 102] on button "Change Category" at bounding box center [482, 109] width 42 height 39
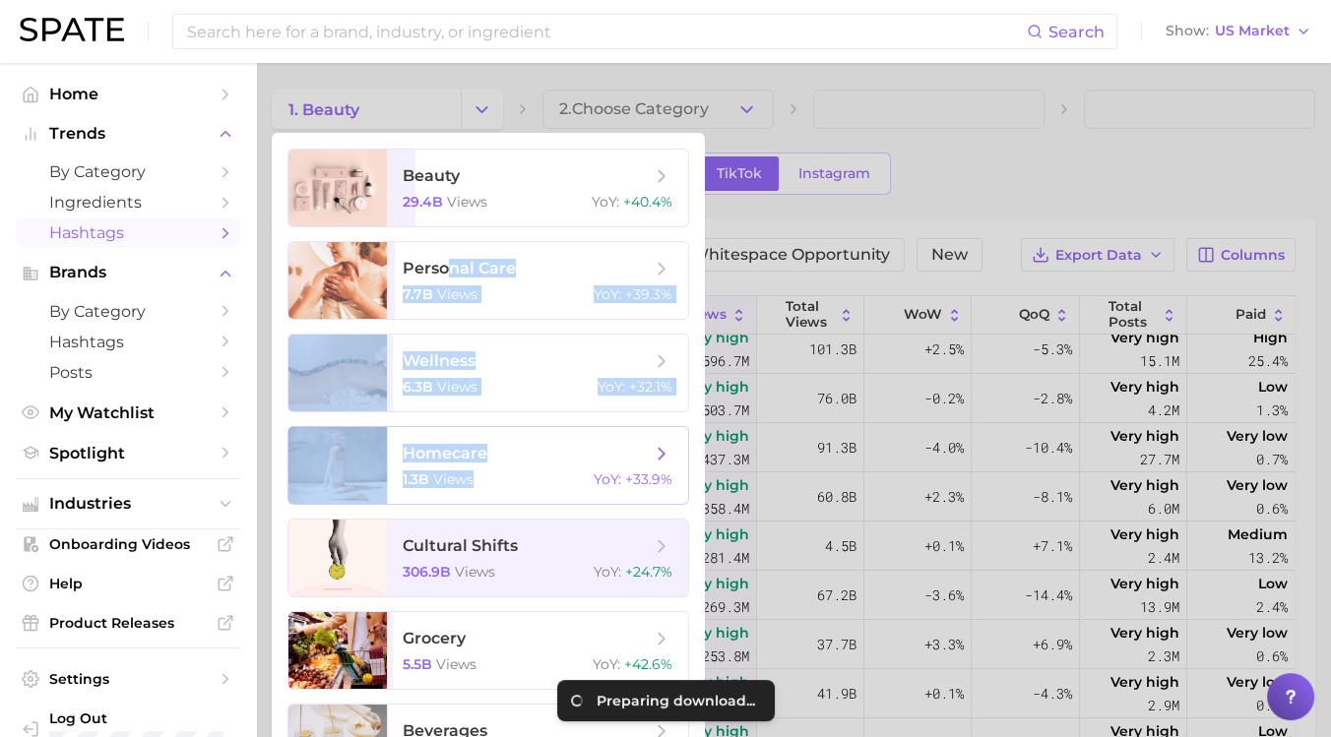
drag, startPoint x: 444, startPoint y: 279, endPoint x: 505, endPoint y: 500, distance: 229.8
click at [509, 496] on ul "beauty 29.4b views YoY : +40.4% personal care 7.7b views YoY : +39.3% wellness …" at bounding box center [488, 558] width 433 height 851
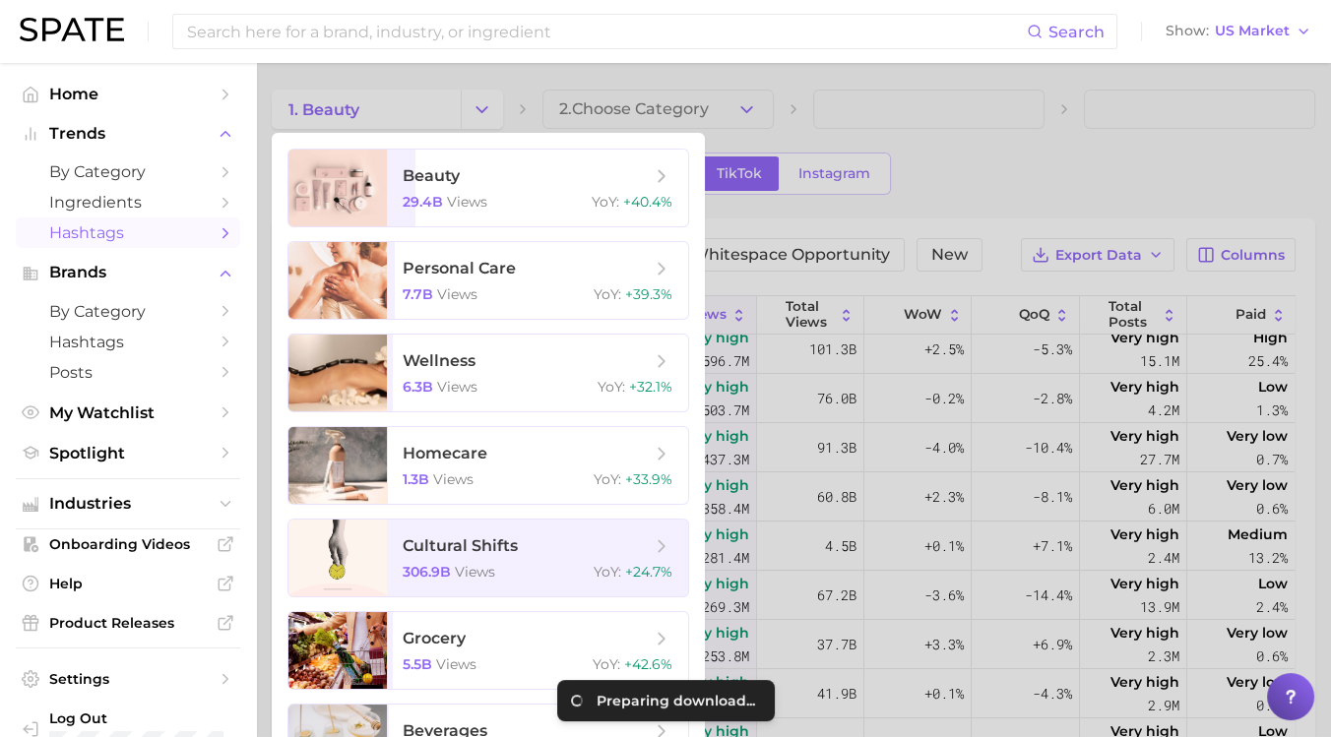
drag, startPoint x: 505, startPoint y: 500, endPoint x: 490, endPoint y: 572, distance: 73.4
click at [490, 572] on span "views" at bounding box center [475, 572] width 40 height 18
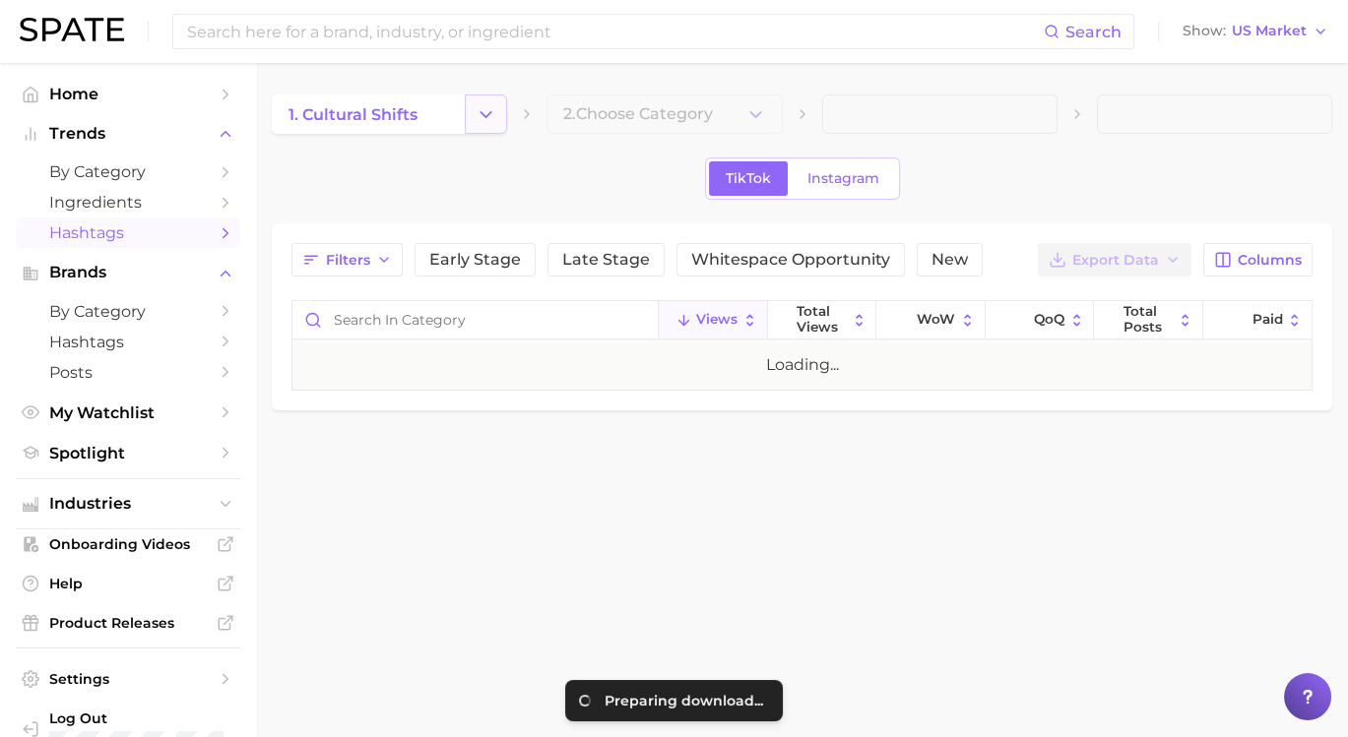
click at [484, 112] on icon "Change Category" at bounding box center [486, 114] width 21 height 21
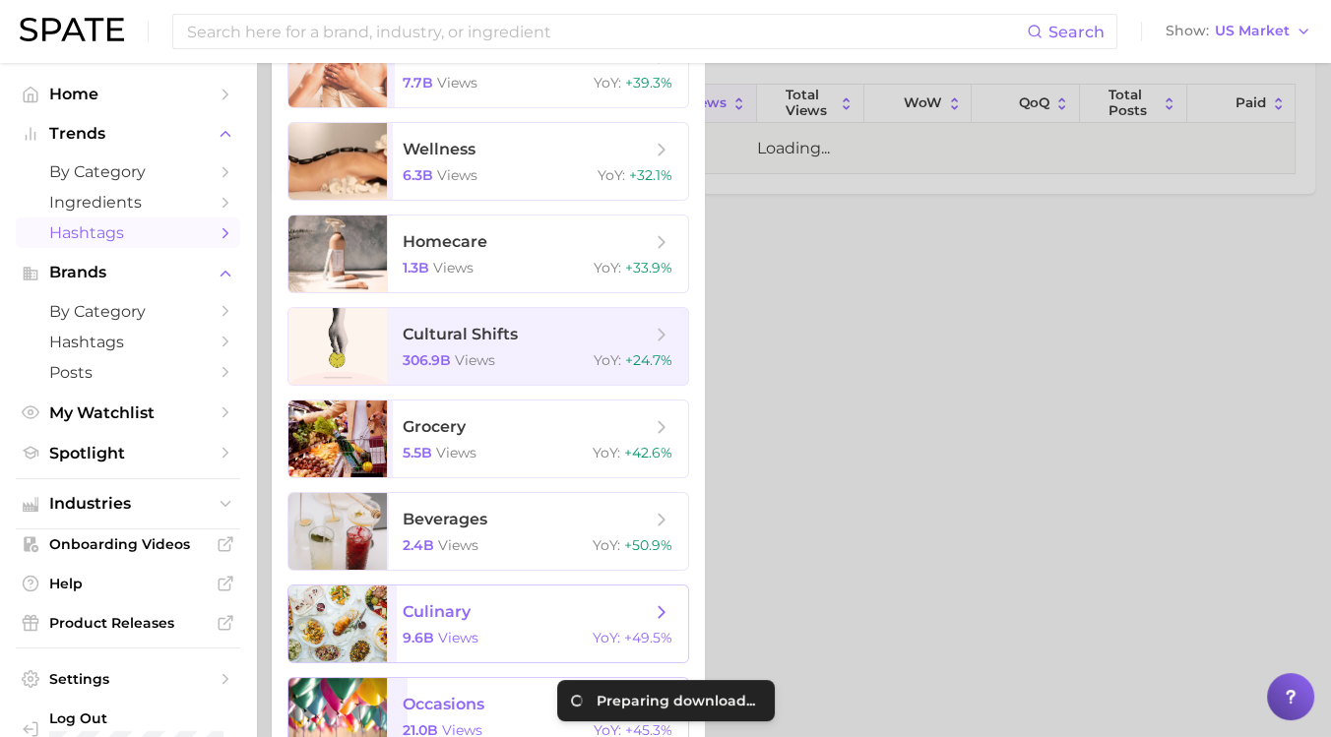
scroll to position [250, 0]
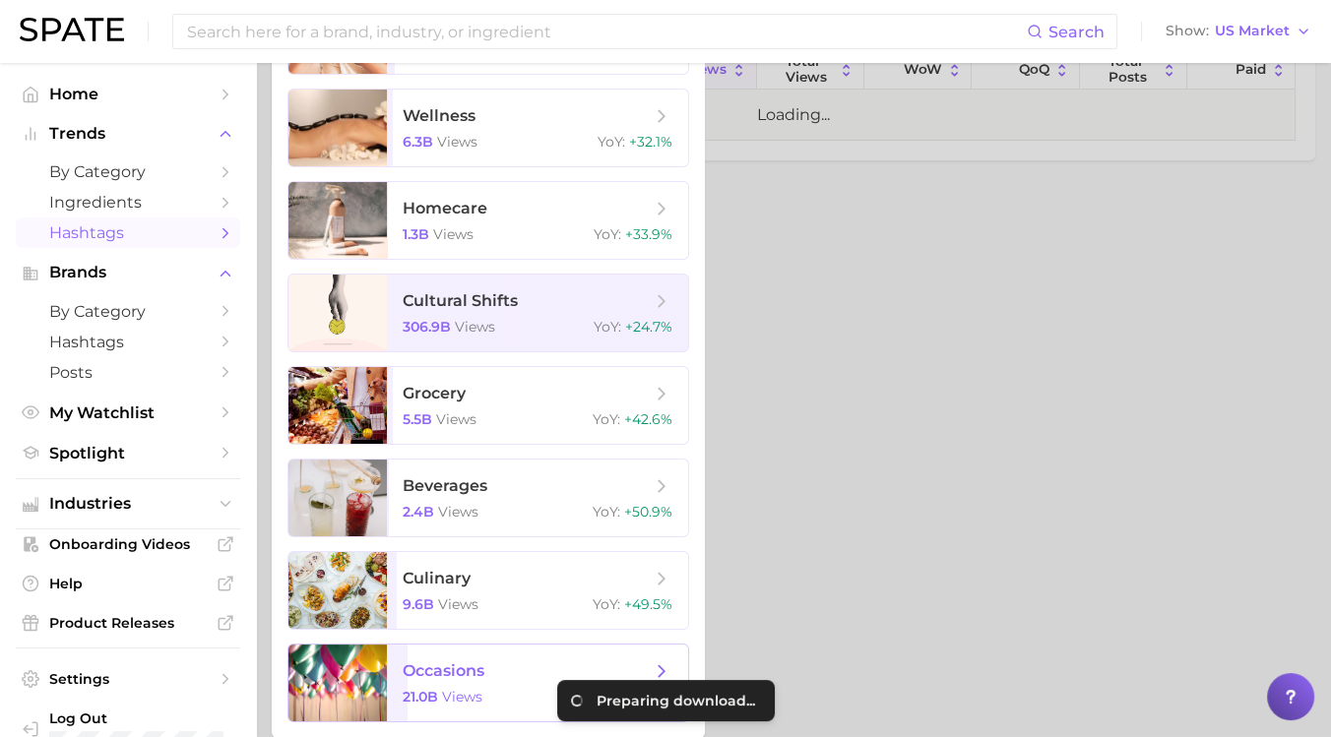
click at [455, 667] on span "occasions" at bounding box center [444, 671] width 82 height 19
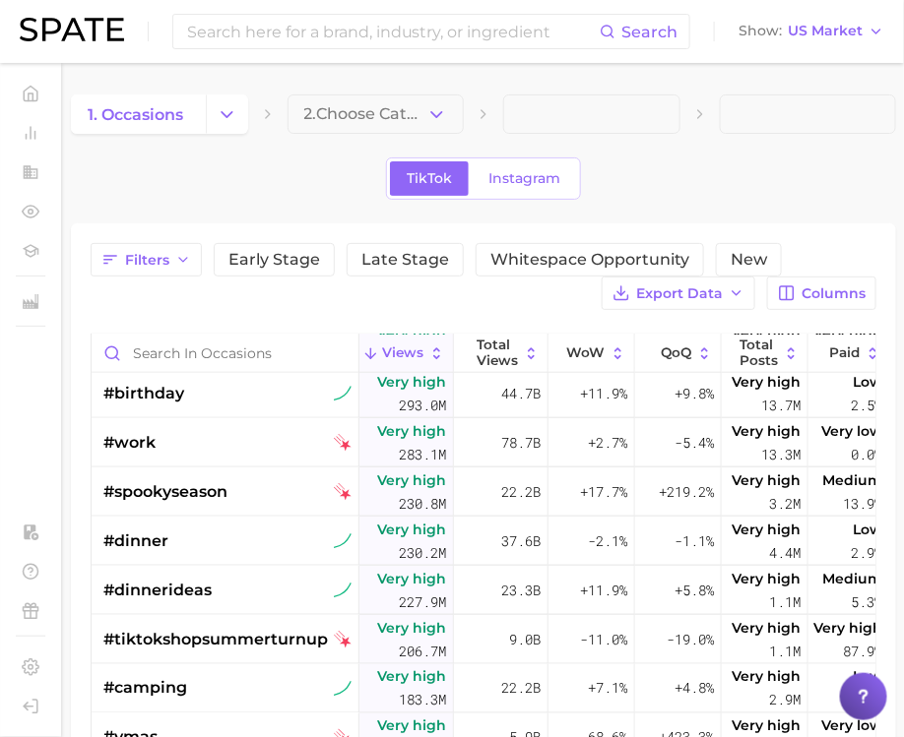
scroll to position [765, 0]
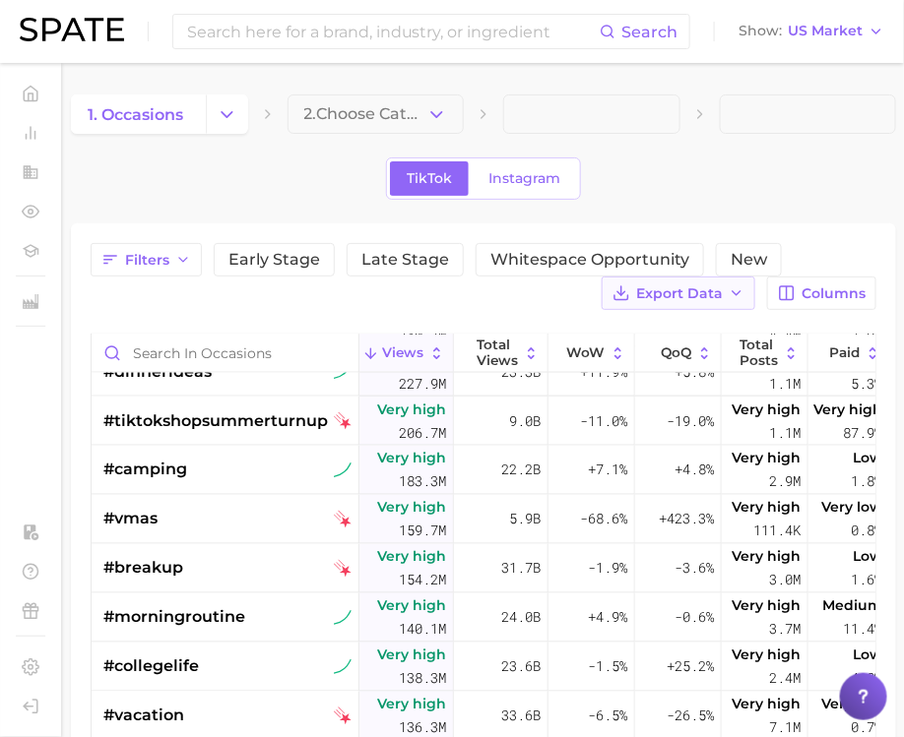
click at [675, 289] on span "Export Data" at bounding box center [679, 294] width 87 height 17
click at [672, 328] on span "Table Data CSV" at bounding box center [626, 330] width 108 height 17
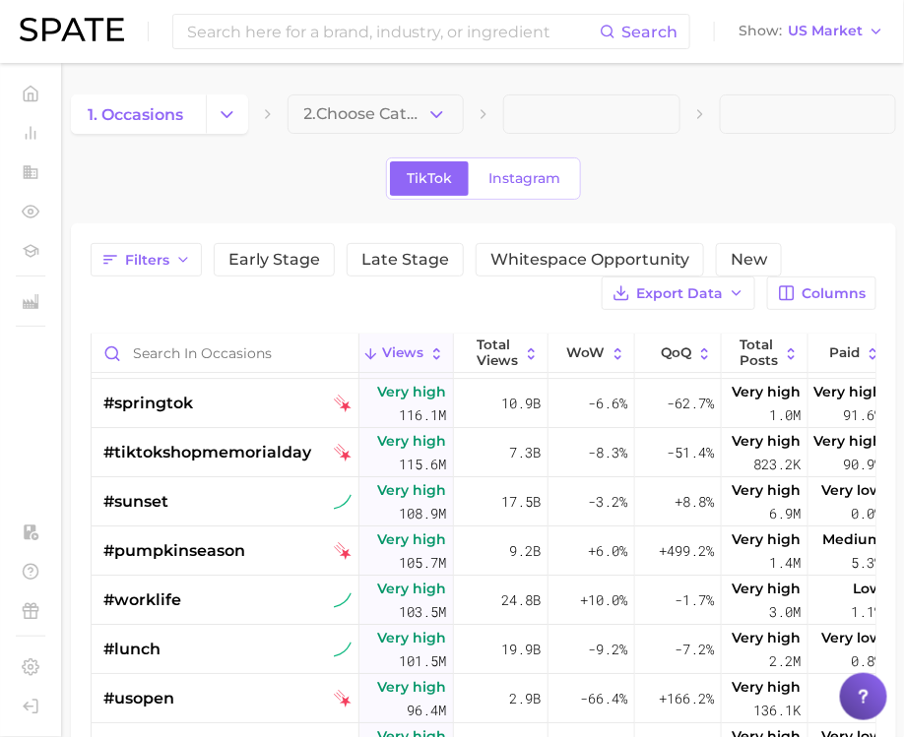
scroll to position [1640, 0]
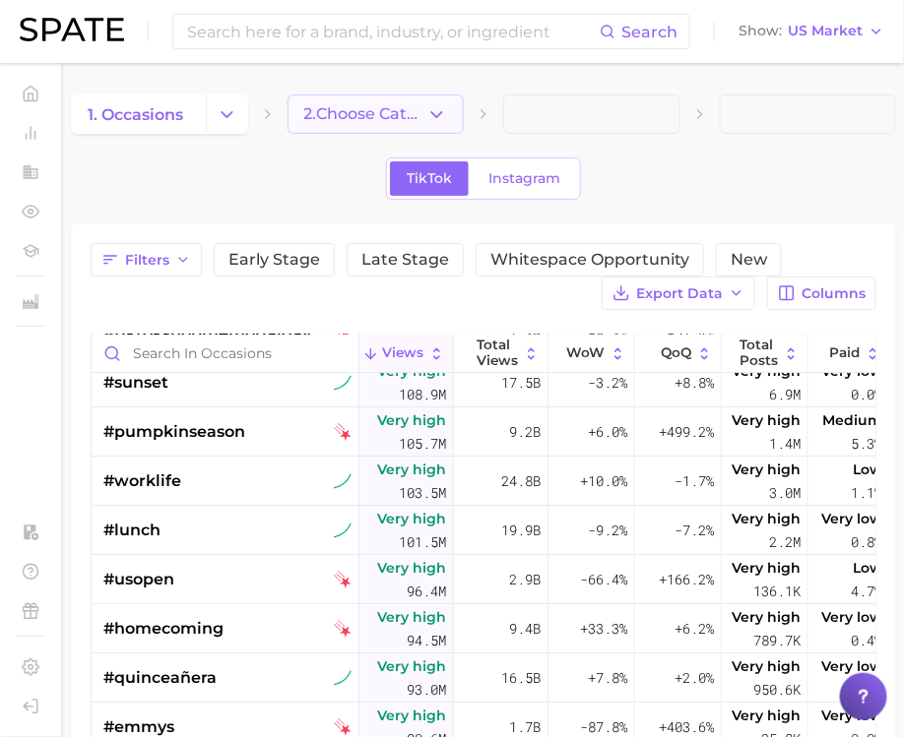
click at [441, 119] on icon "button" at bounding box center [436, 114] width 21 height 21
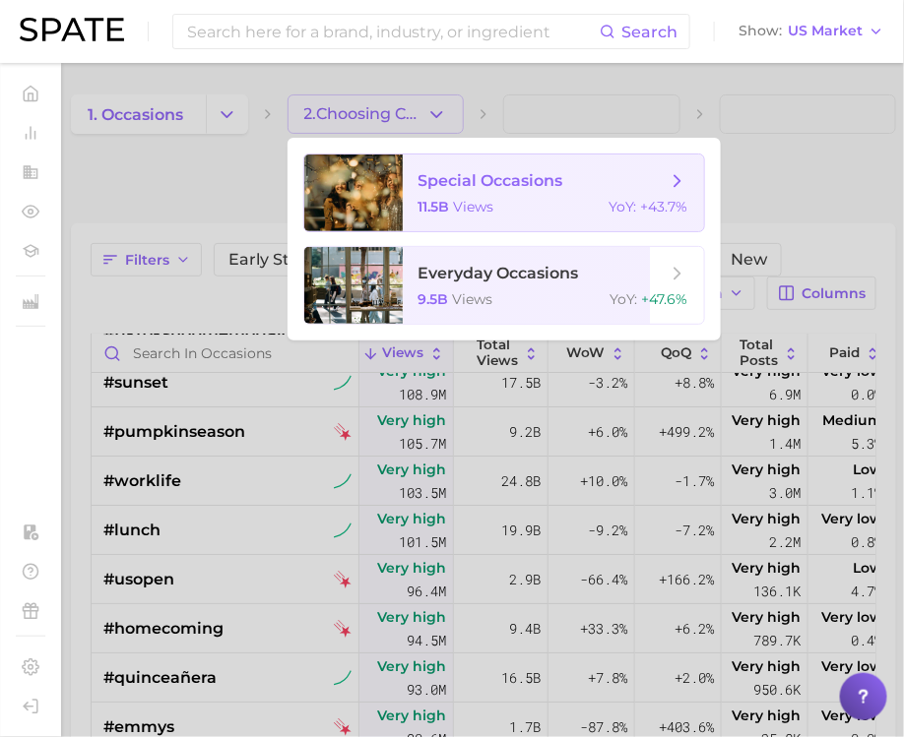
click at [535, 208] on div "11.5b views YoY : +43.7%" at bounding box center [553, 207] width 270 height 18
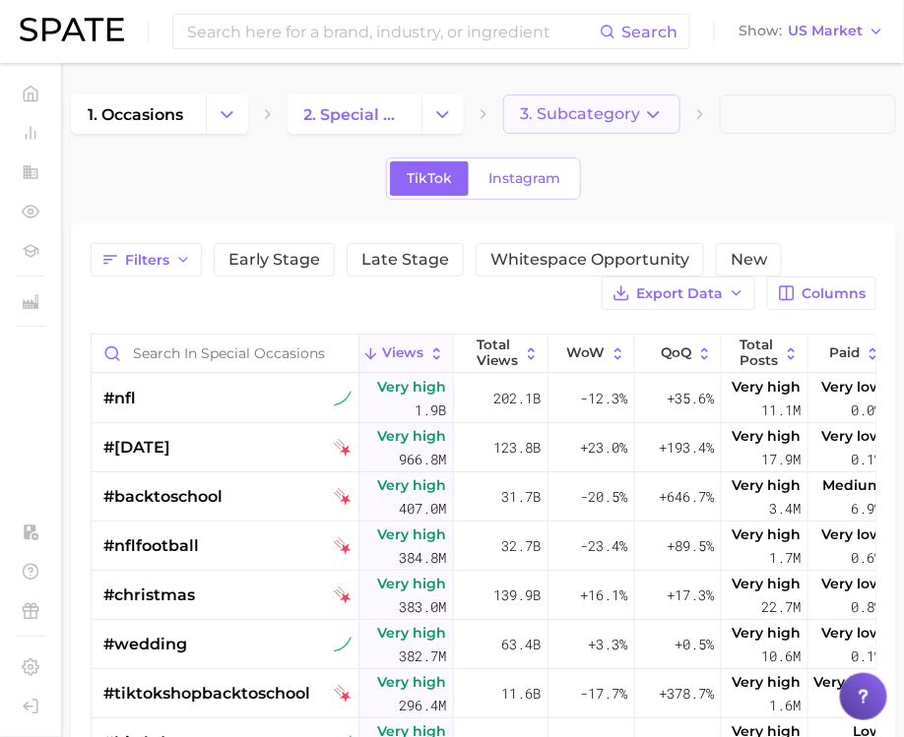
click at [637, 115] on span "3. Subcategory" at bounding box center [580, 114] width 120 height 18
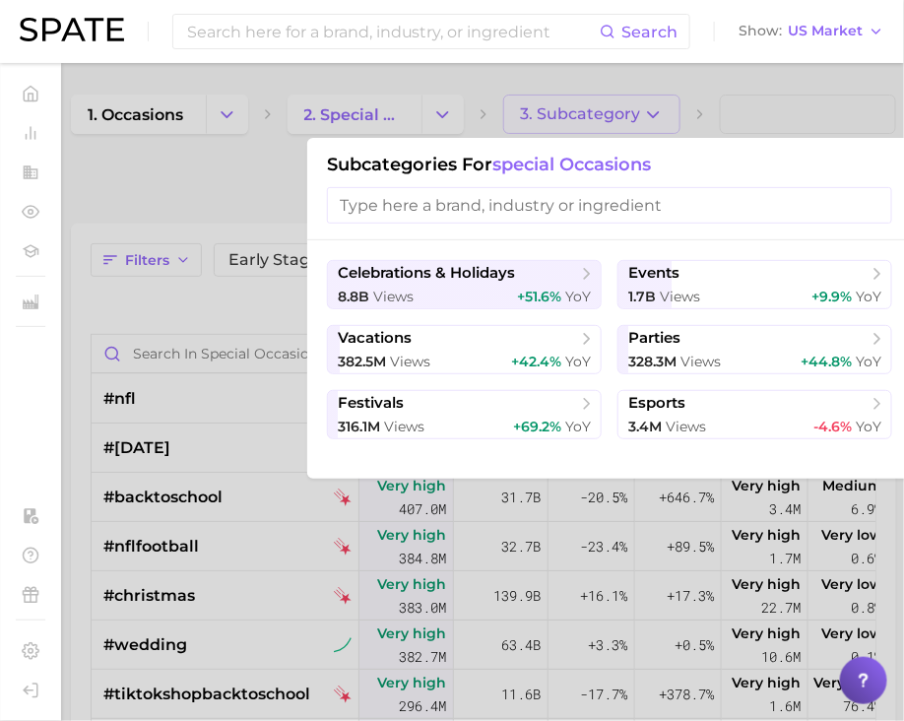
click at [478, 317] on ul "celebrations & holidays 8.8b views +51.6% YoY events 1.7b views +9.9% YoY vacat…" at bounding box center [609, 349] width 565 height 179
click at [487, 282] on span "celebrations & holidays" at bounding box center [457, 274] width 239 height 20
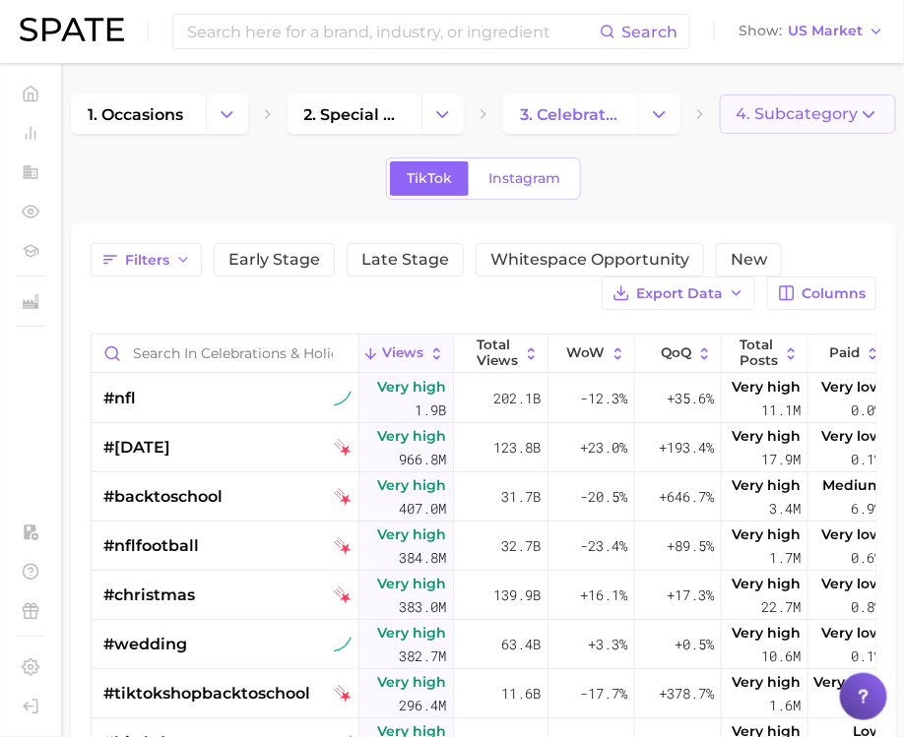
click at [818, 107] on button "4. Subcategory" at bounding box center [808, 114] width 177 height 39
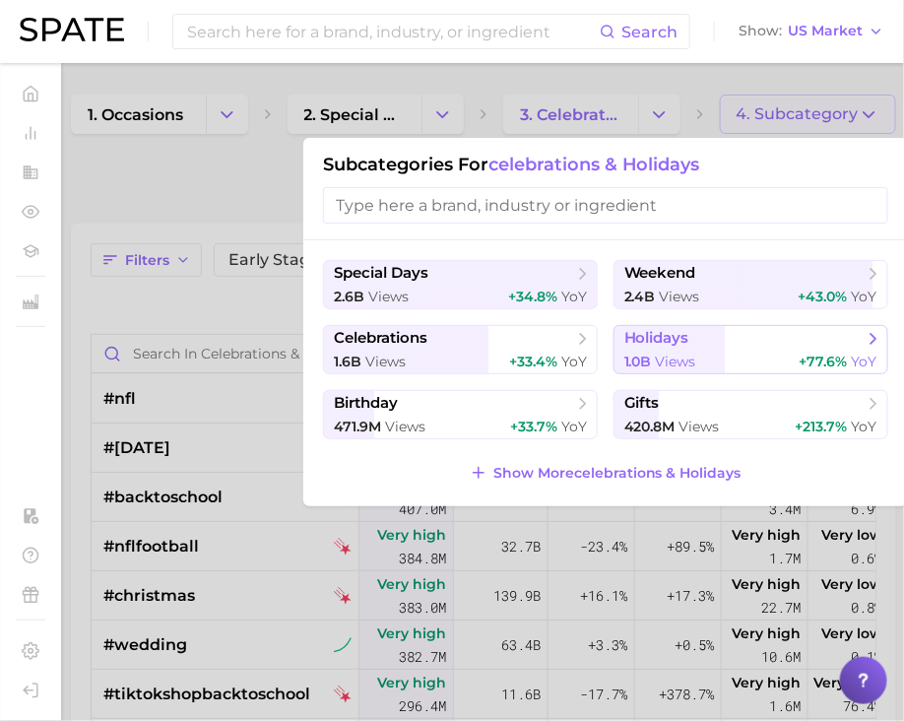
click at [680, 346] on span "holidays" at bounding box center [656, 338] width 65 height 19
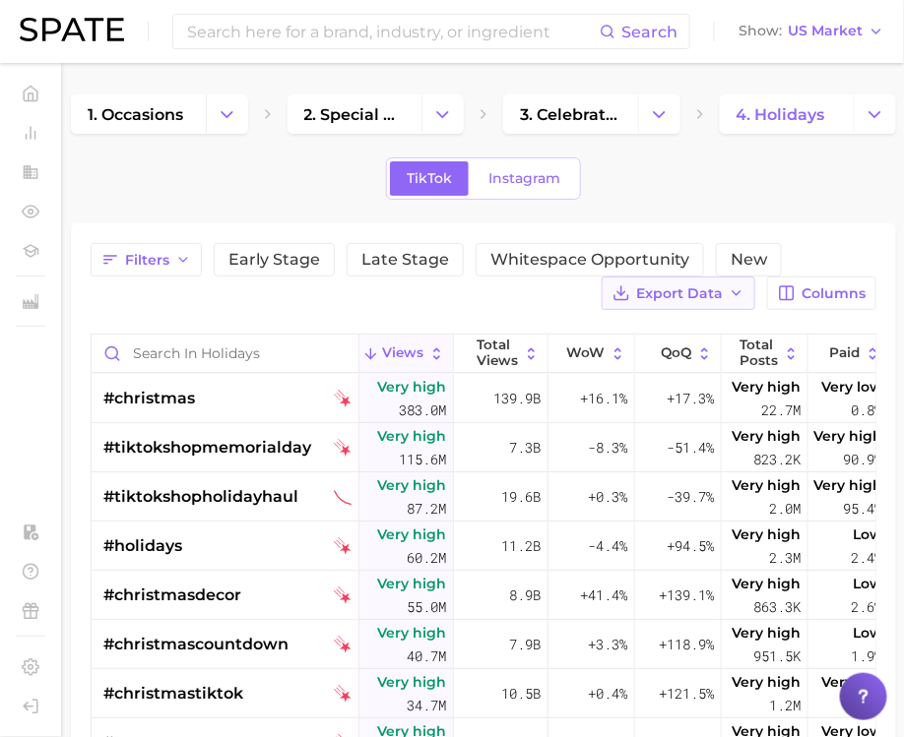
click at [684, 289] on span "Export Data" at bounding box center [679, 294] width 87 height 17
click at [684, 329] on button "Table Data CSV" at bounding box center [647, 329] width 217 height 35
